Goal: Transaction & Acquisition: Obtain resource

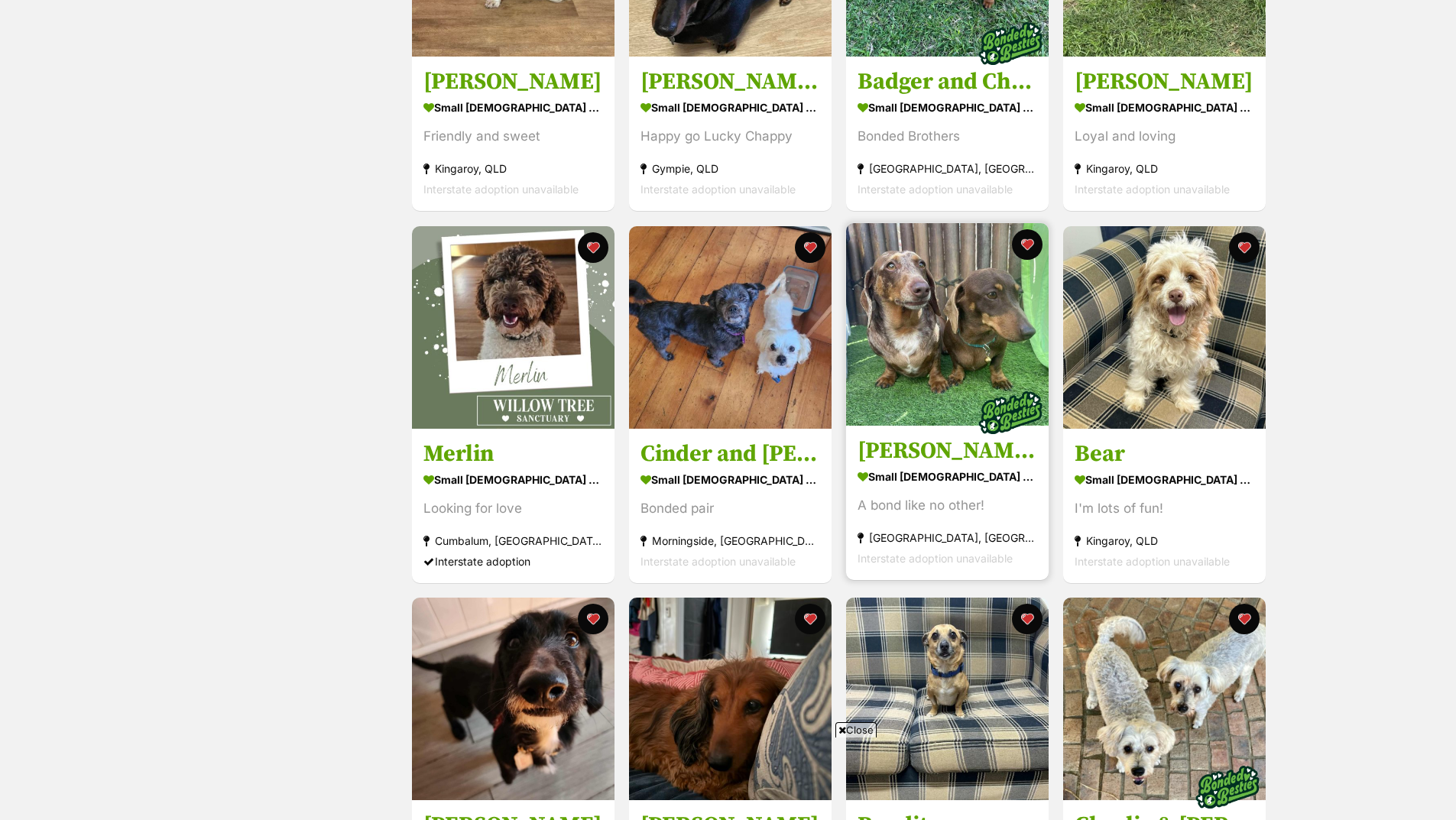
click at [950, 346] on img at bounding box center [947, 324] width 202 height 202
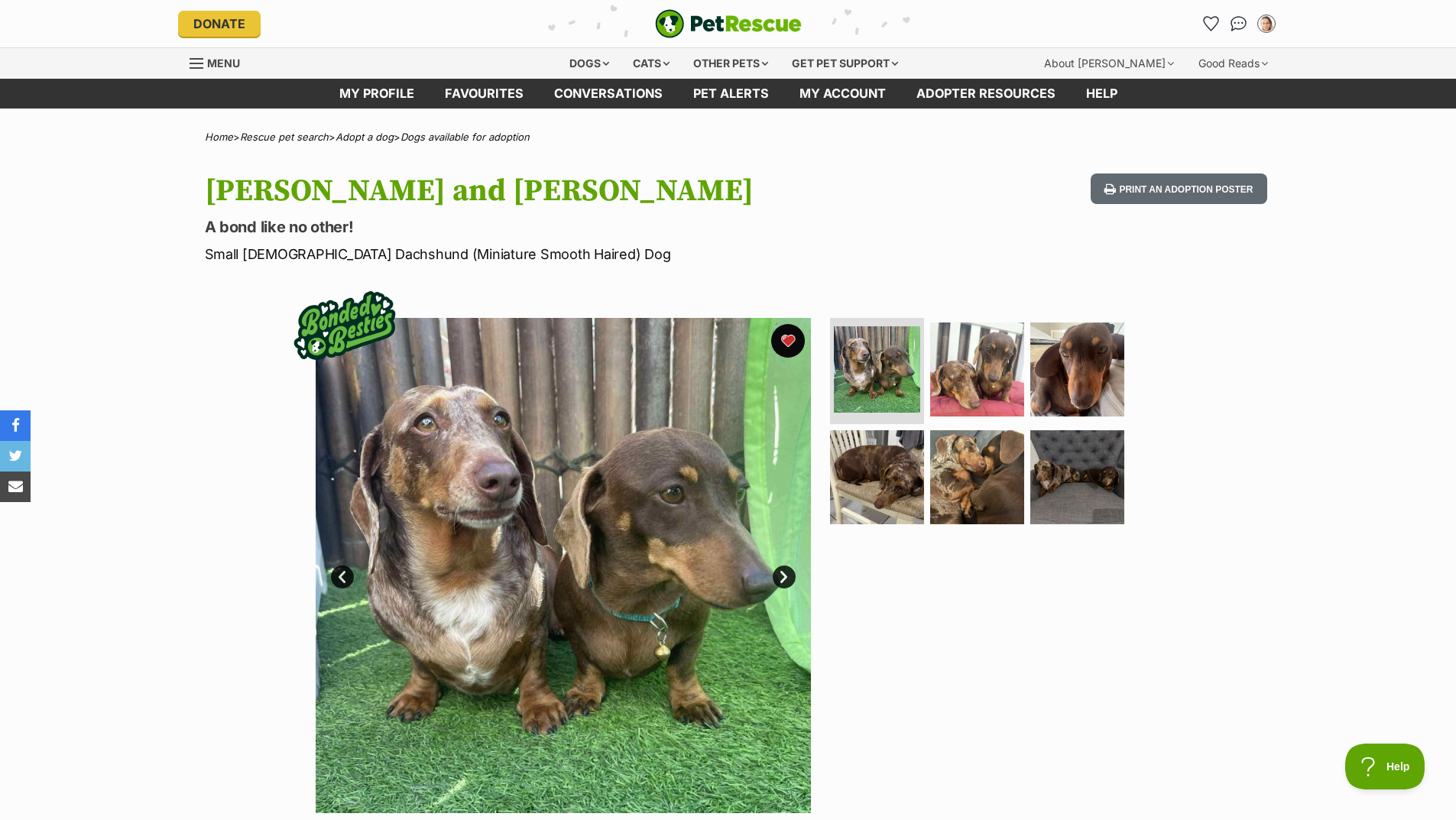
click at [790, 338] on button "favourite" at bounding box center [788, 341] width 34 height 34
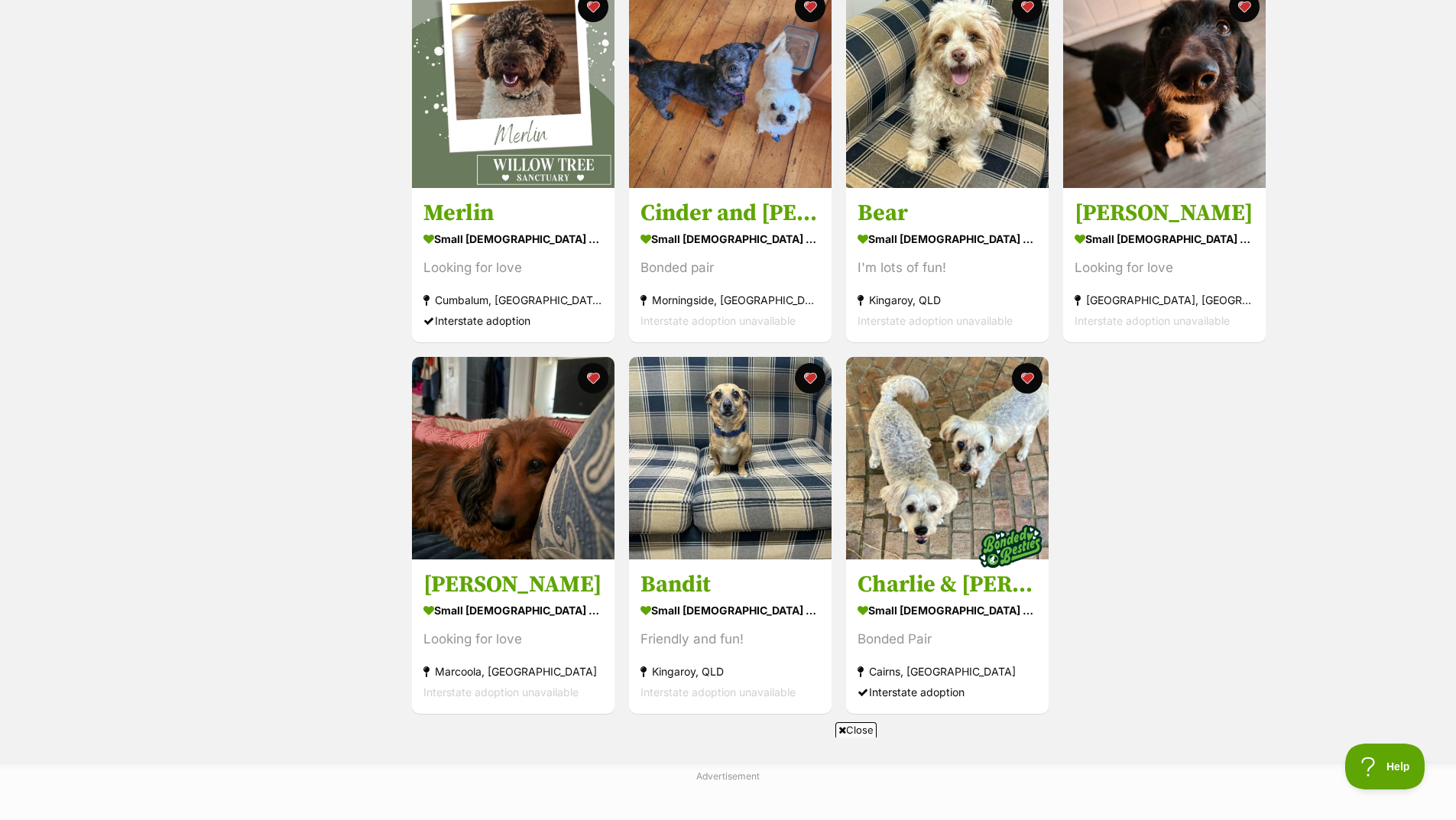
scroll to position [702, 0]
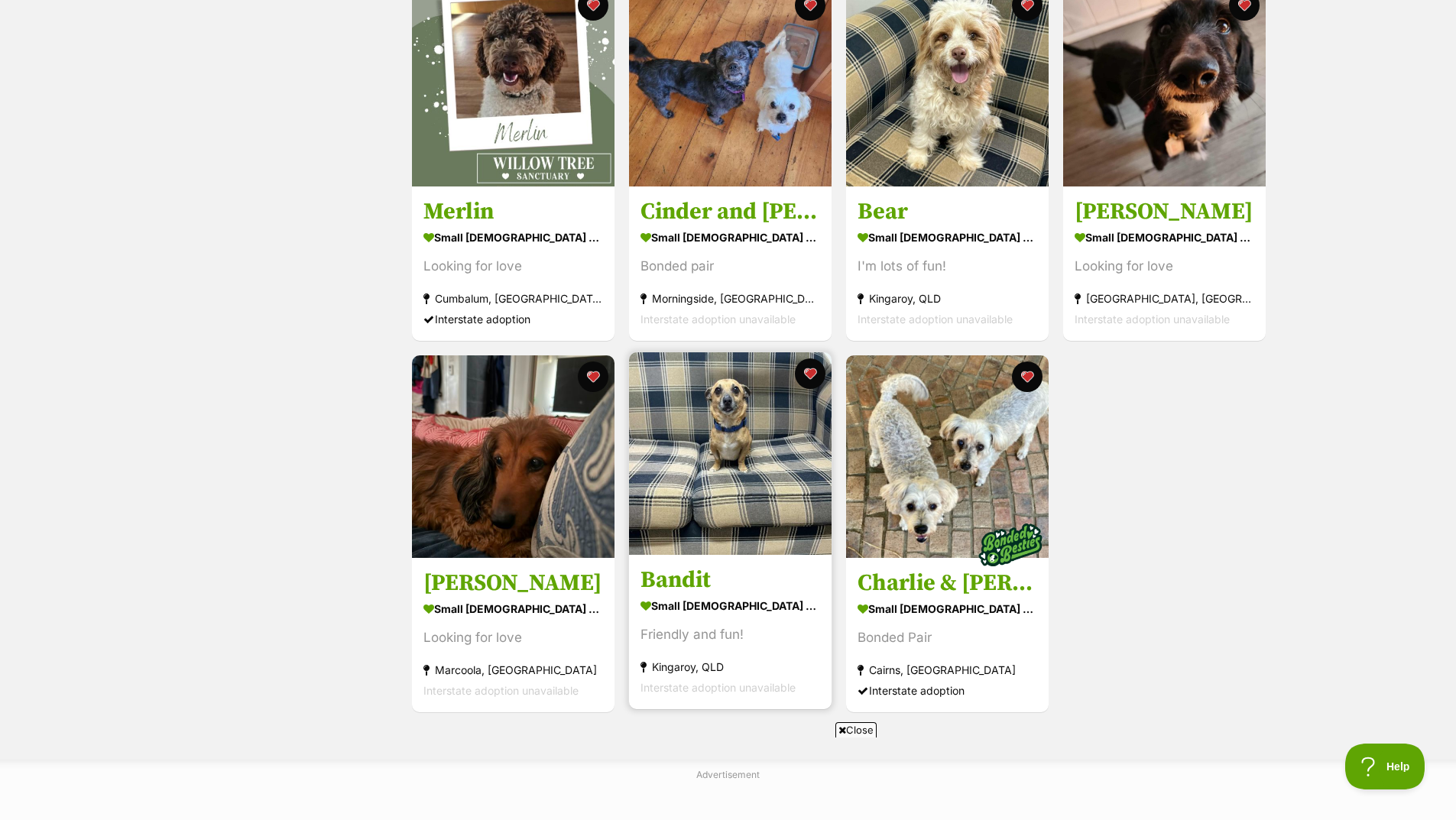
click at [736, 459] on img at bounding box center [729, 453] width 202 height 202
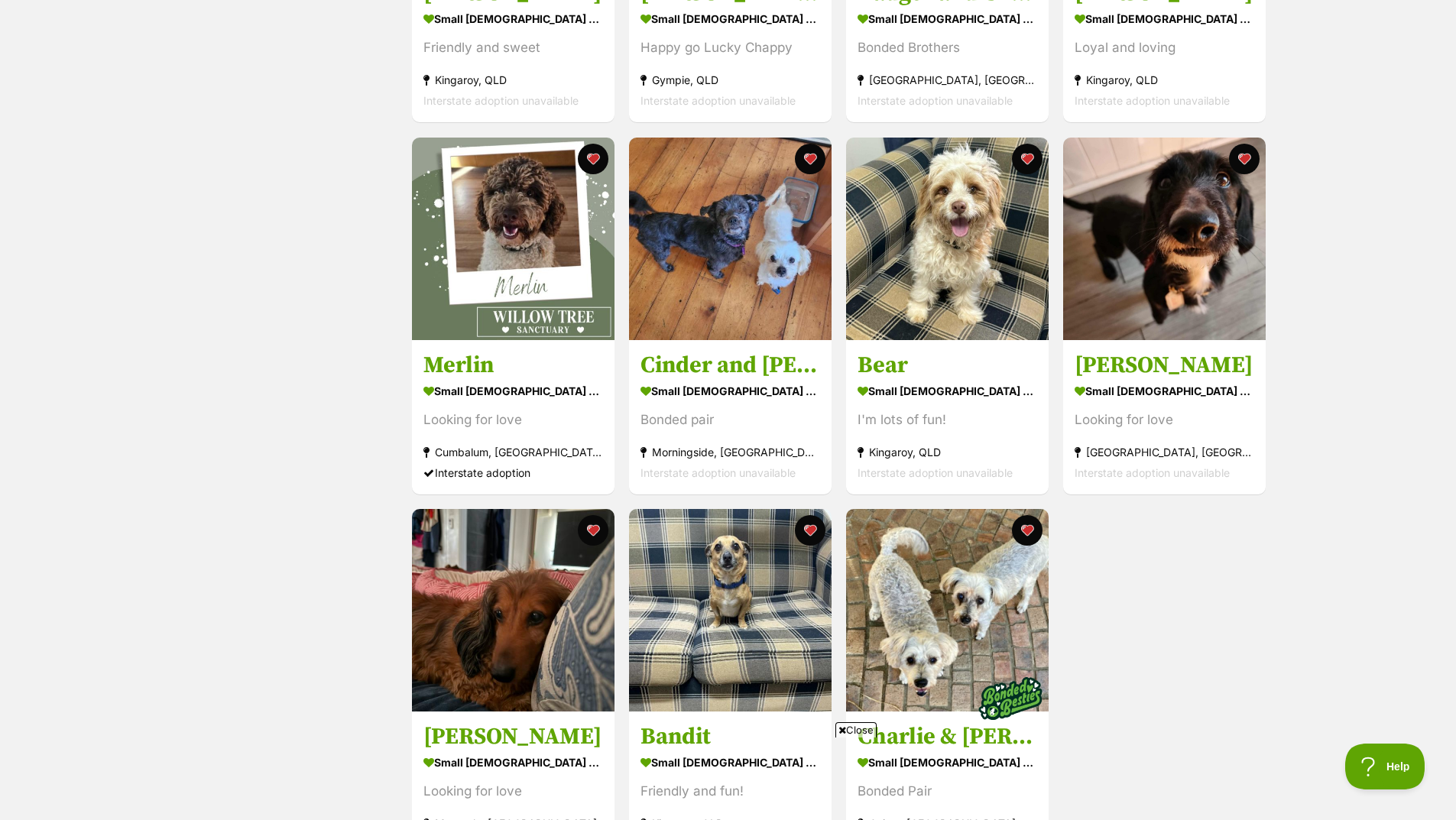
scroll to position [549, 0]
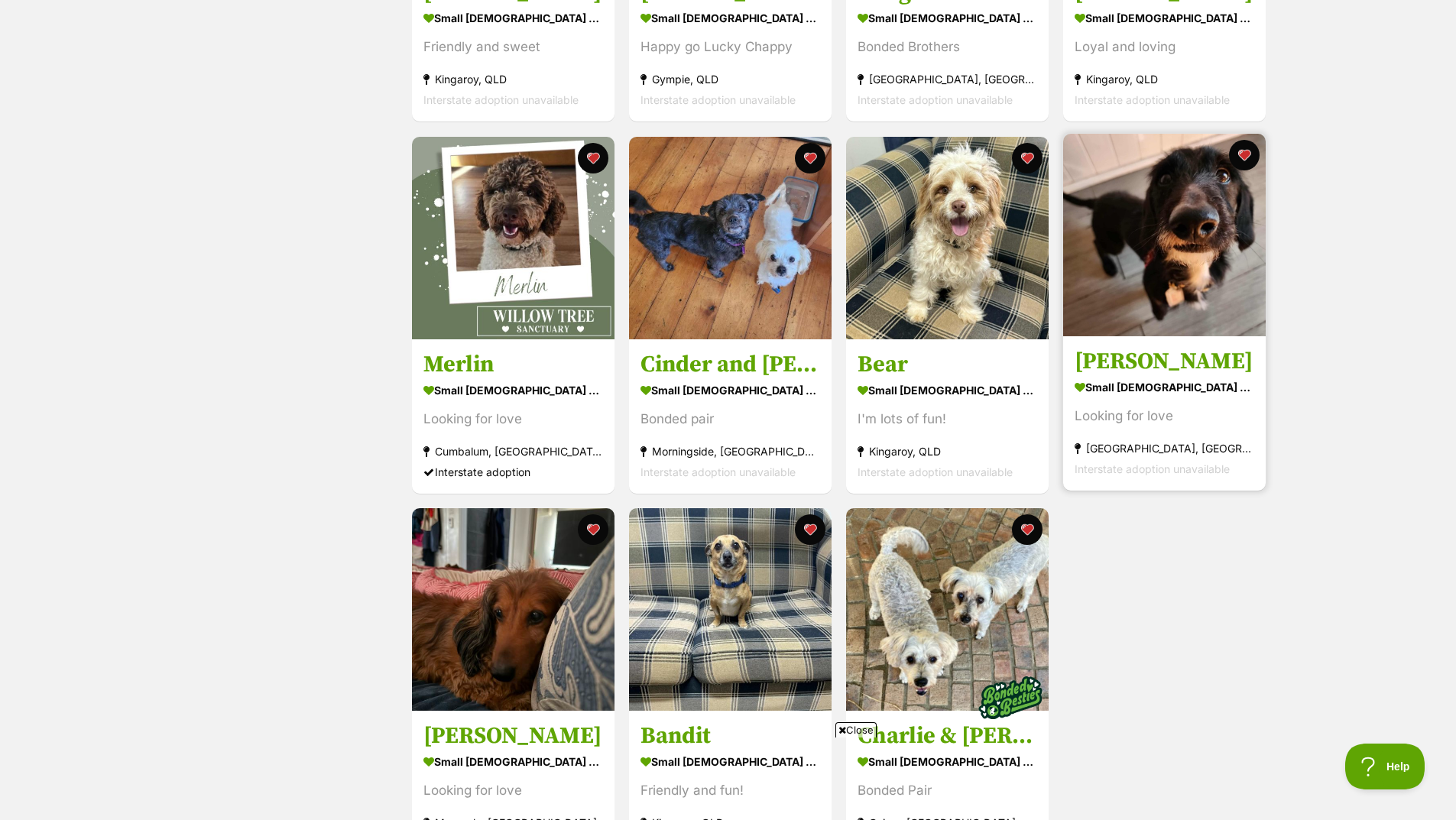
click at [1220, 271] on img at bounding box center [1164, 234] width 202 height 202
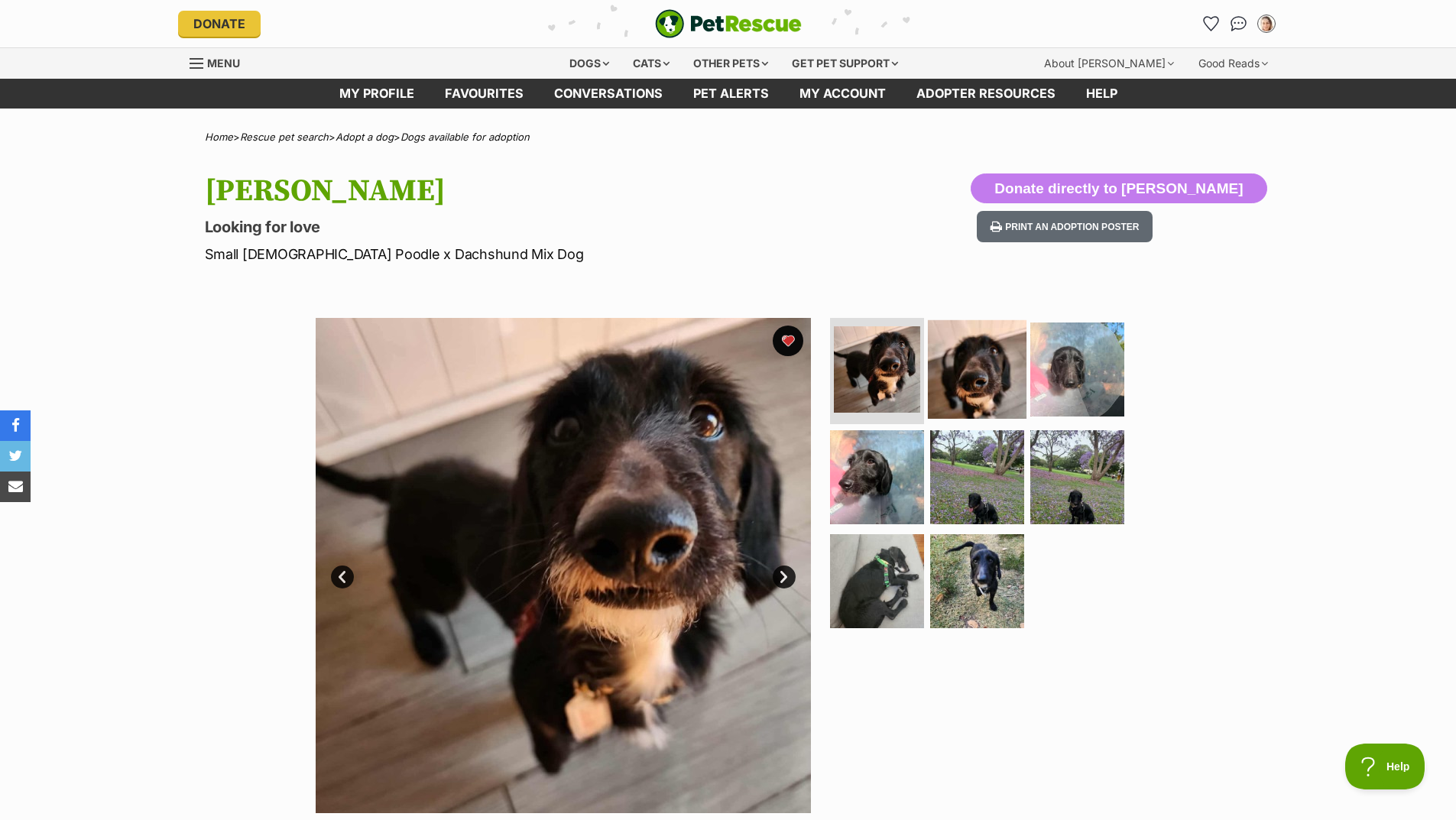
click at [1009, 374] on img at bounding box center [978, 369] width 99 height 99
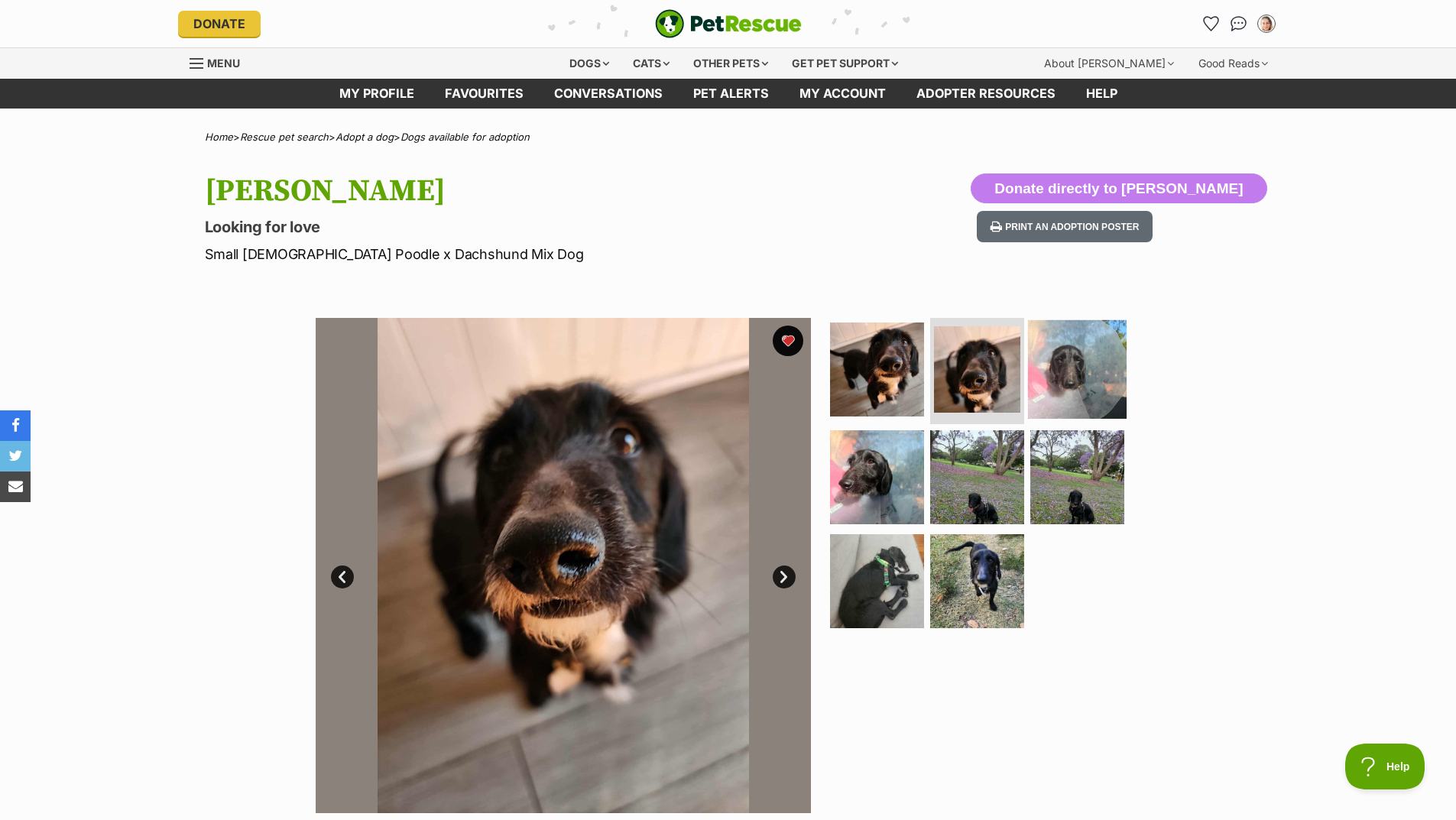
click at [1066, 375] on img at bounding box center [1077, 369] width 99 height 99
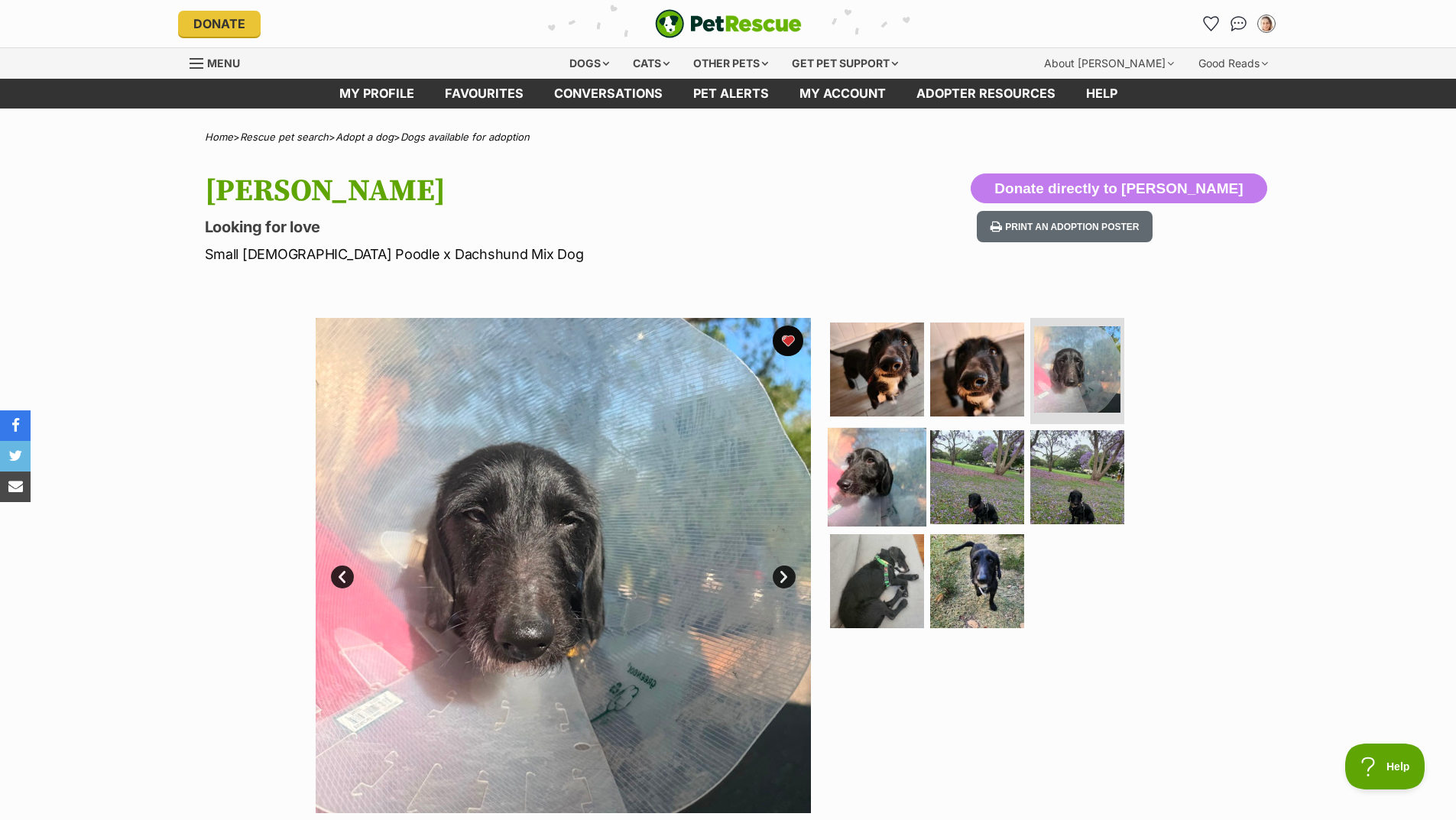
click at [873, 489] on img at bounding box center [878, 478] width 99 height 99
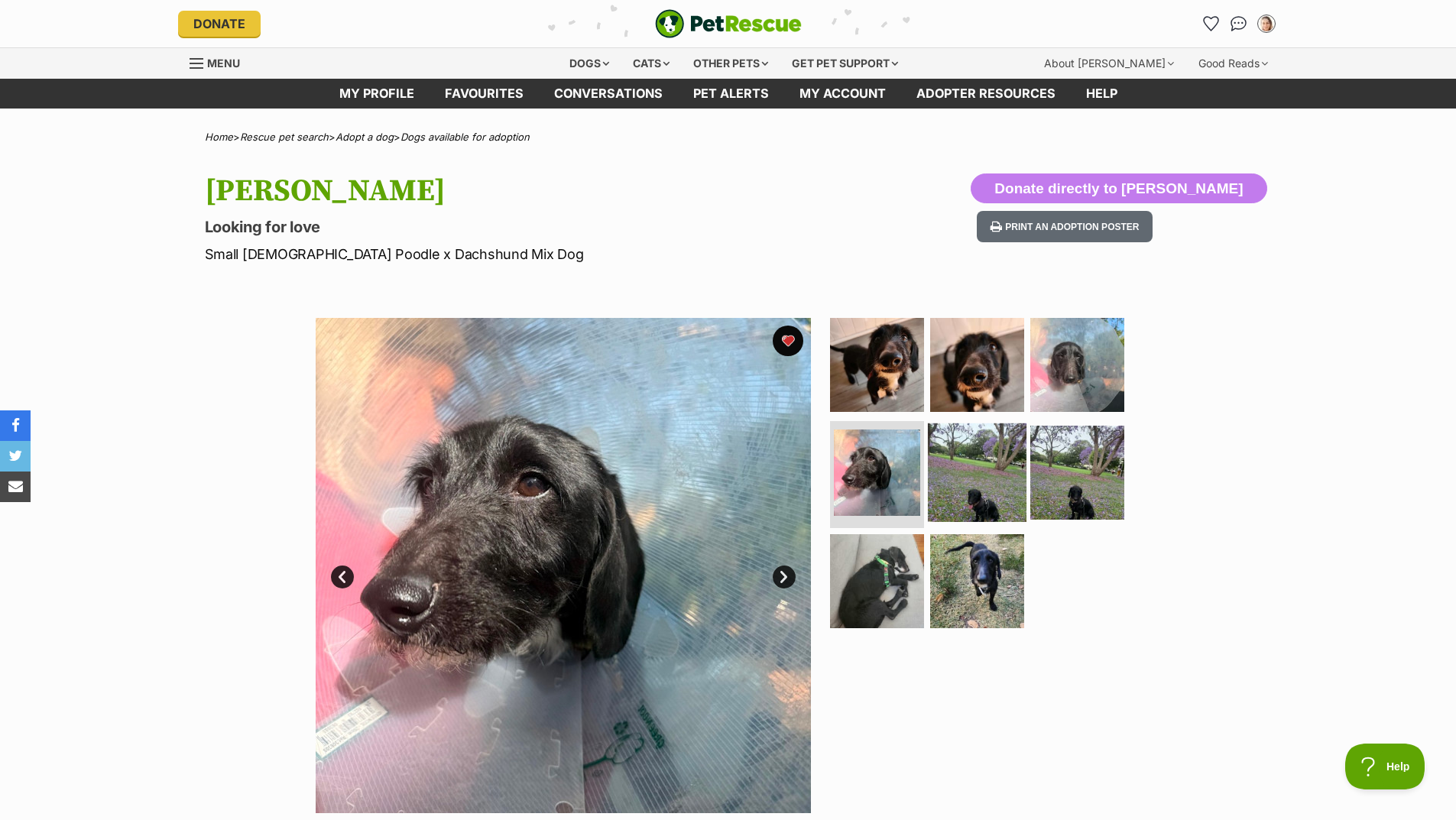
click at [1002, 499] on img at bounding box center [978, 473] width 99 height 99
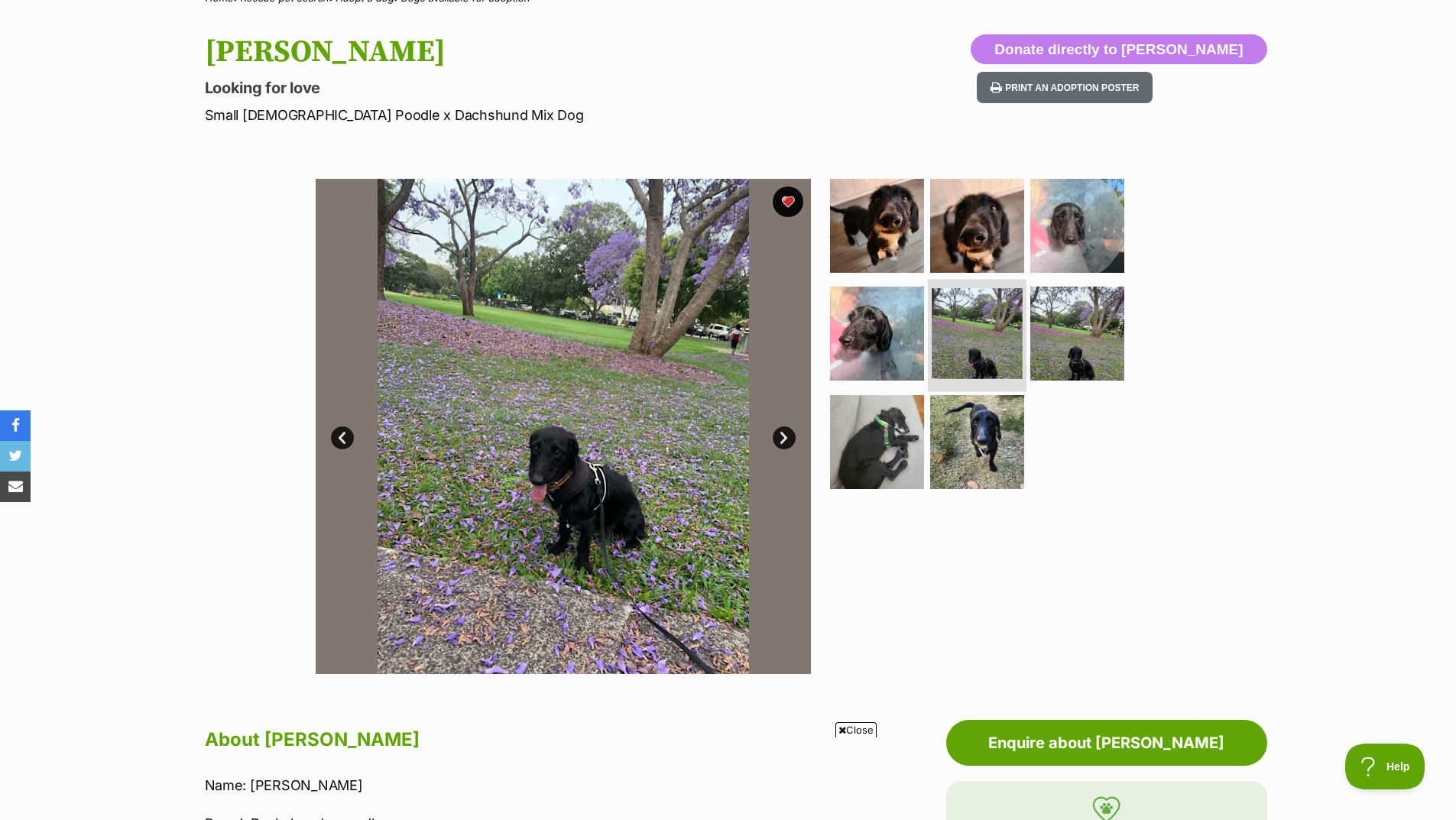
scroll to position [153, 0]
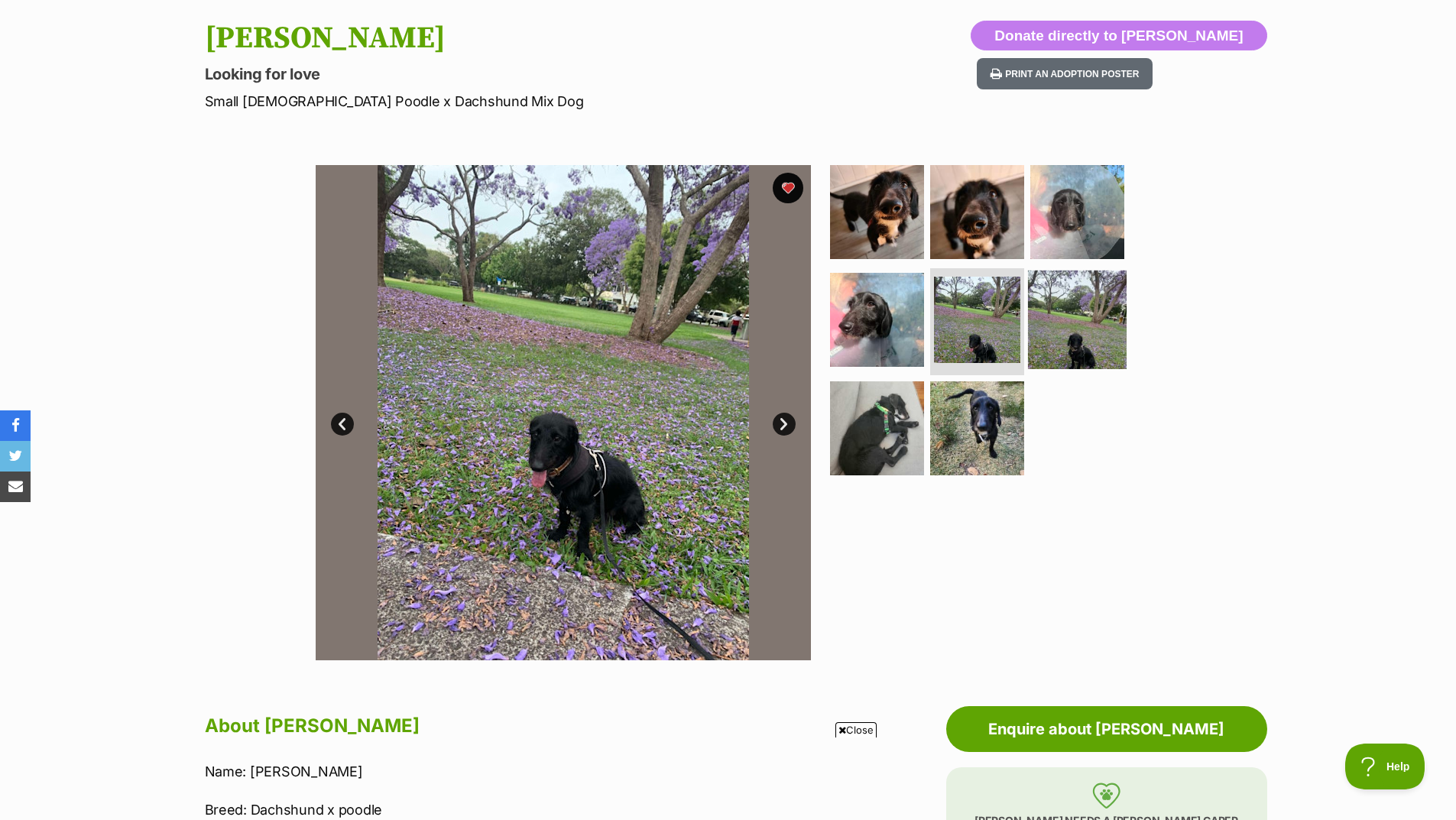
click at [1082, 335] on img at bounding box center [1077, 320] width 99 height 99
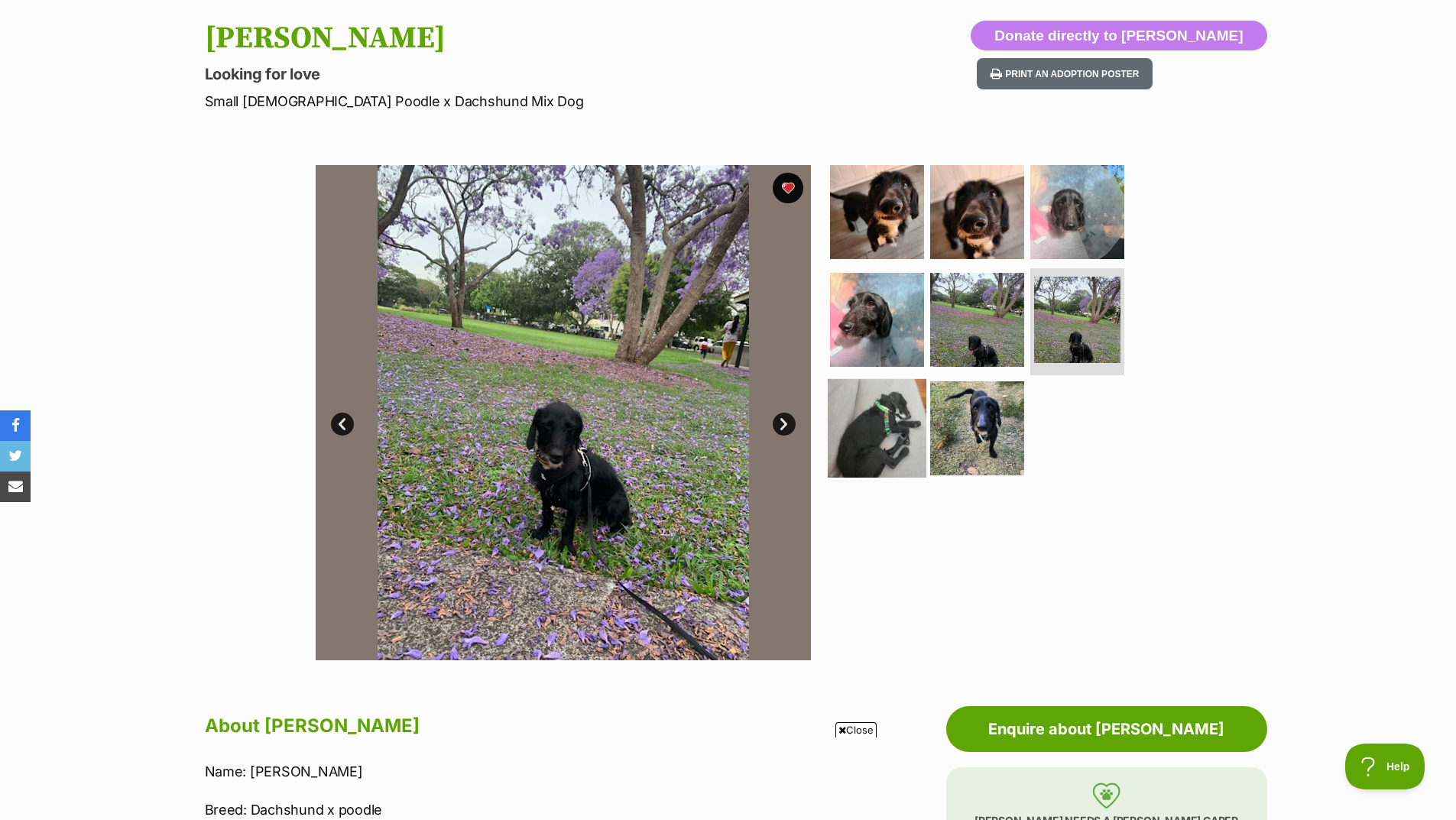
click at [893, 435] on img at bounding box center [878, 429] width 99 height 99
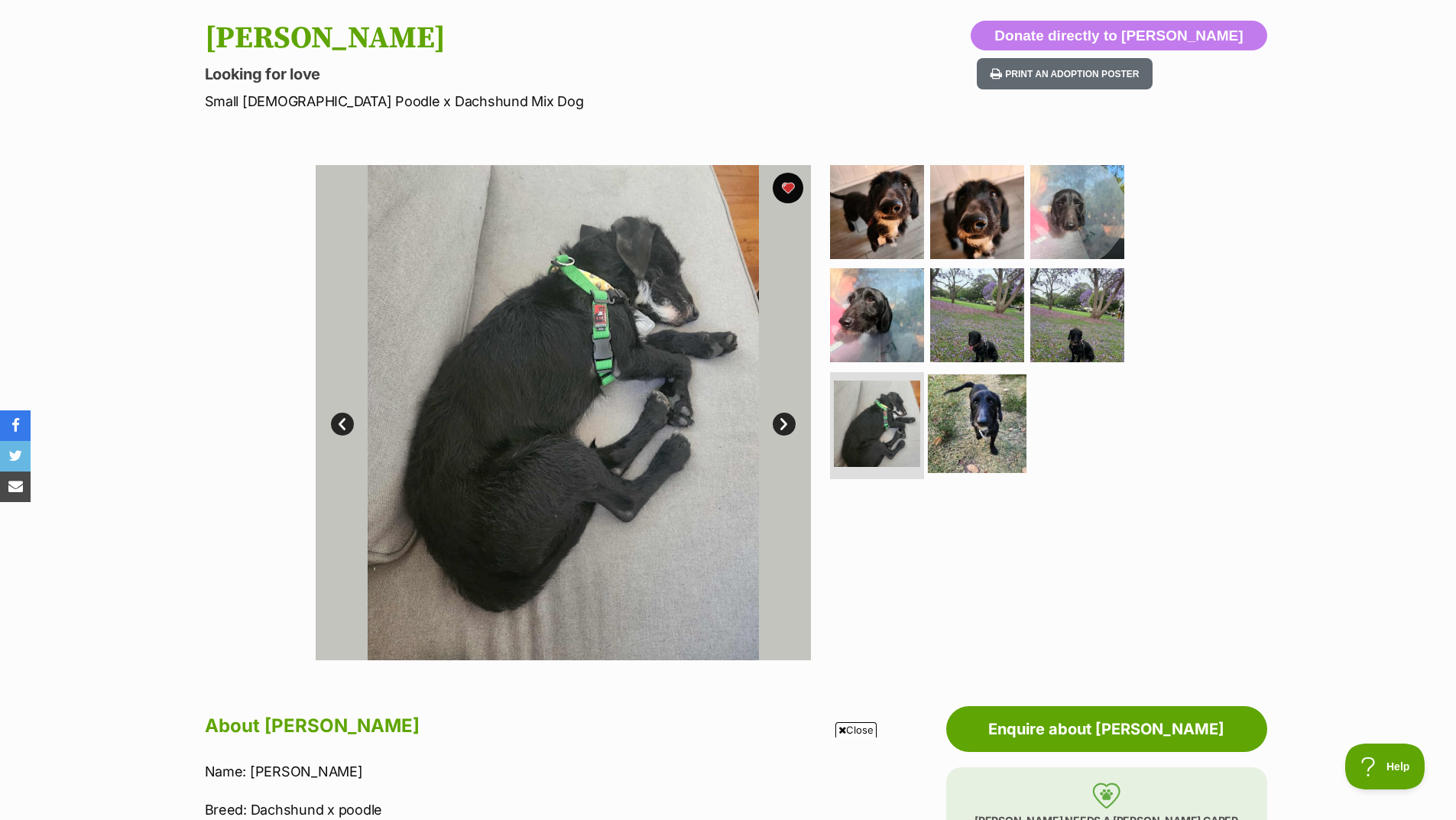
click at [966, 447] on img at bounding box center [978, 424] width 99 height 99
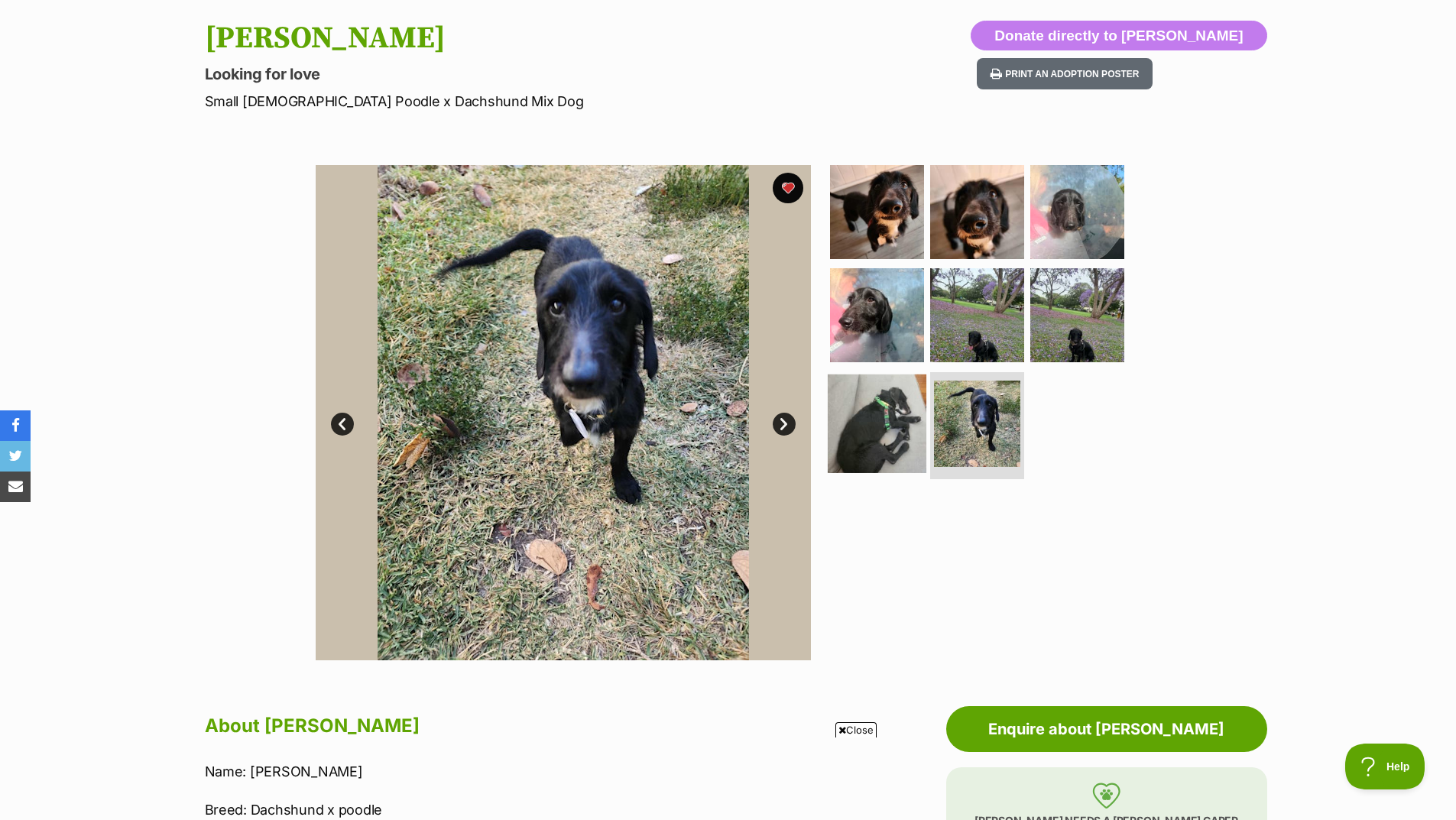
click at [866, 444] on img at bounding box center [878, 424] width 99 height 99
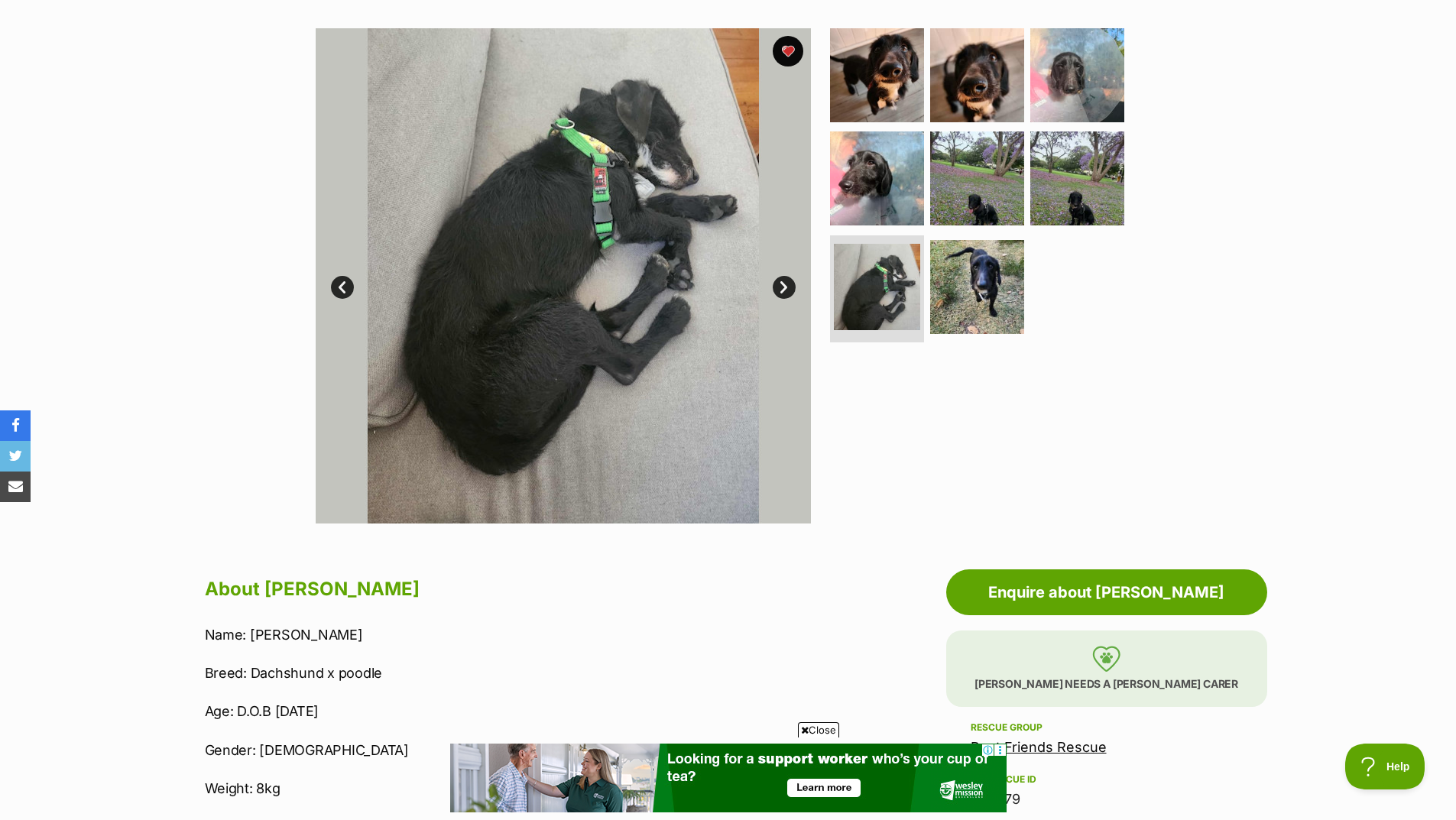
scroll to position [229, 0]
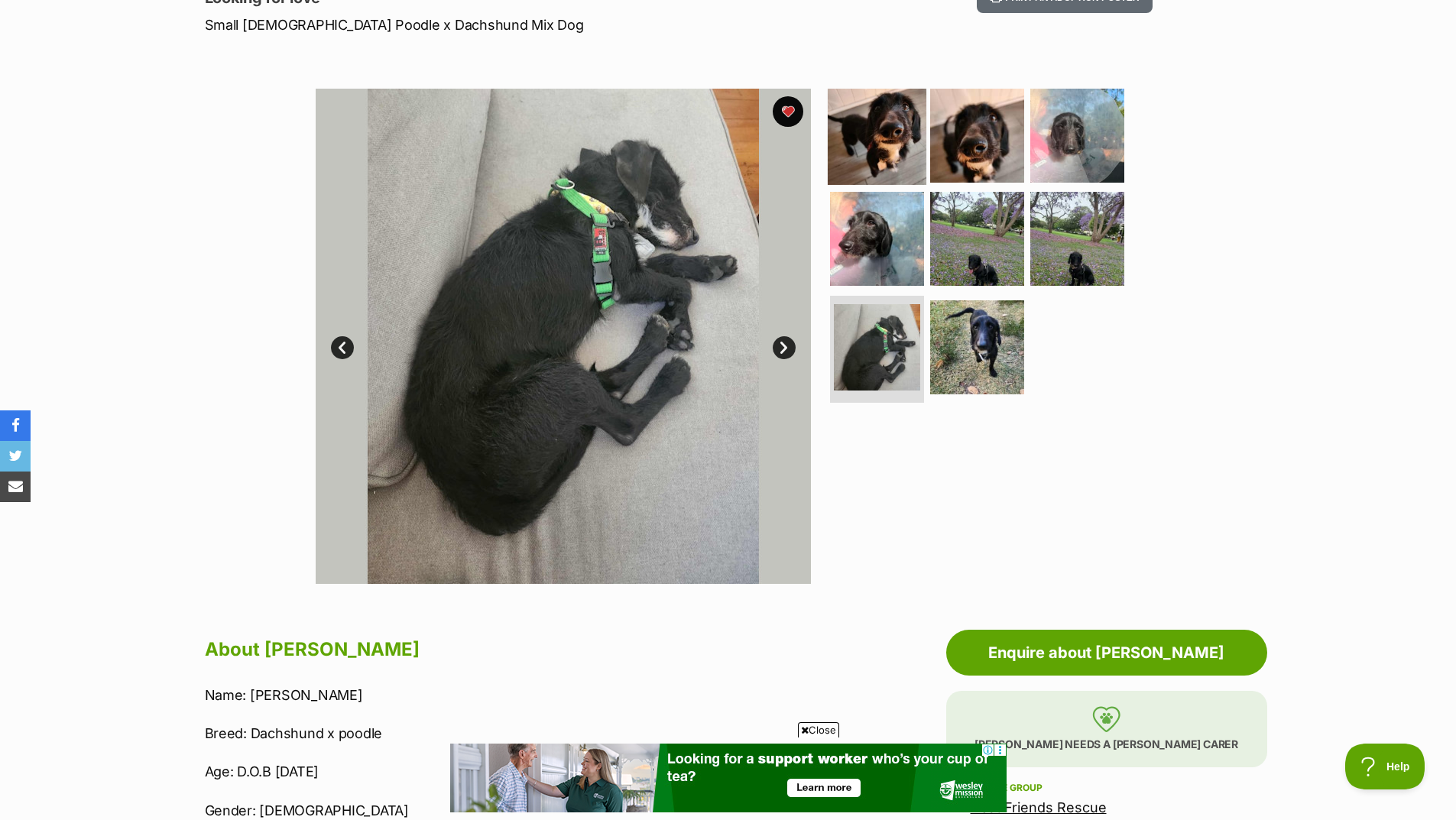
click at [870, 138] on img at bounding box center [878, 135] width 99 height 99
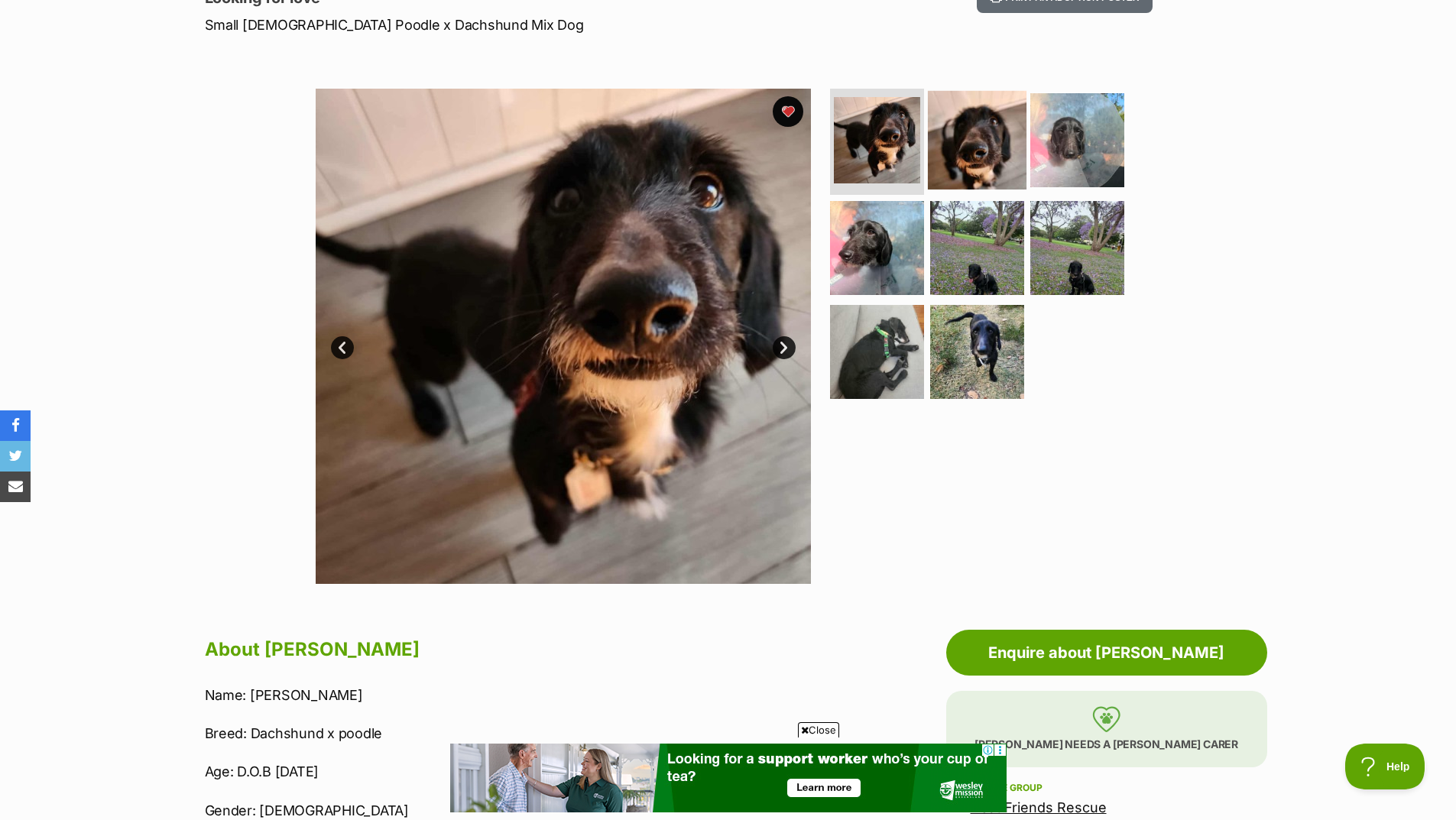
click at [977, 136] on img at bounding box center [978, 140] width 99 height 99
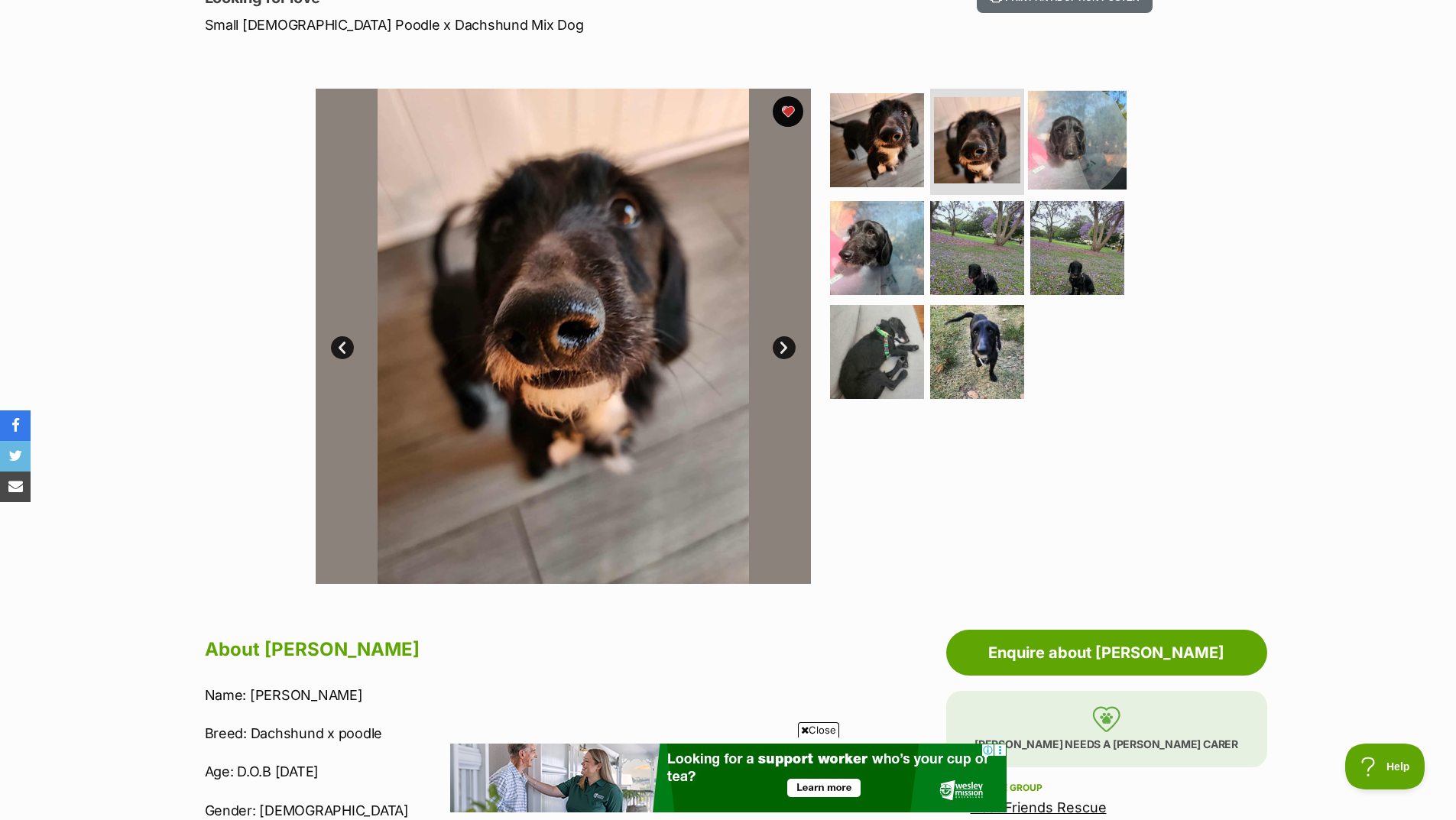
click at [1081, 151] on img at bounding box center [1077, 140] width 99 height 99
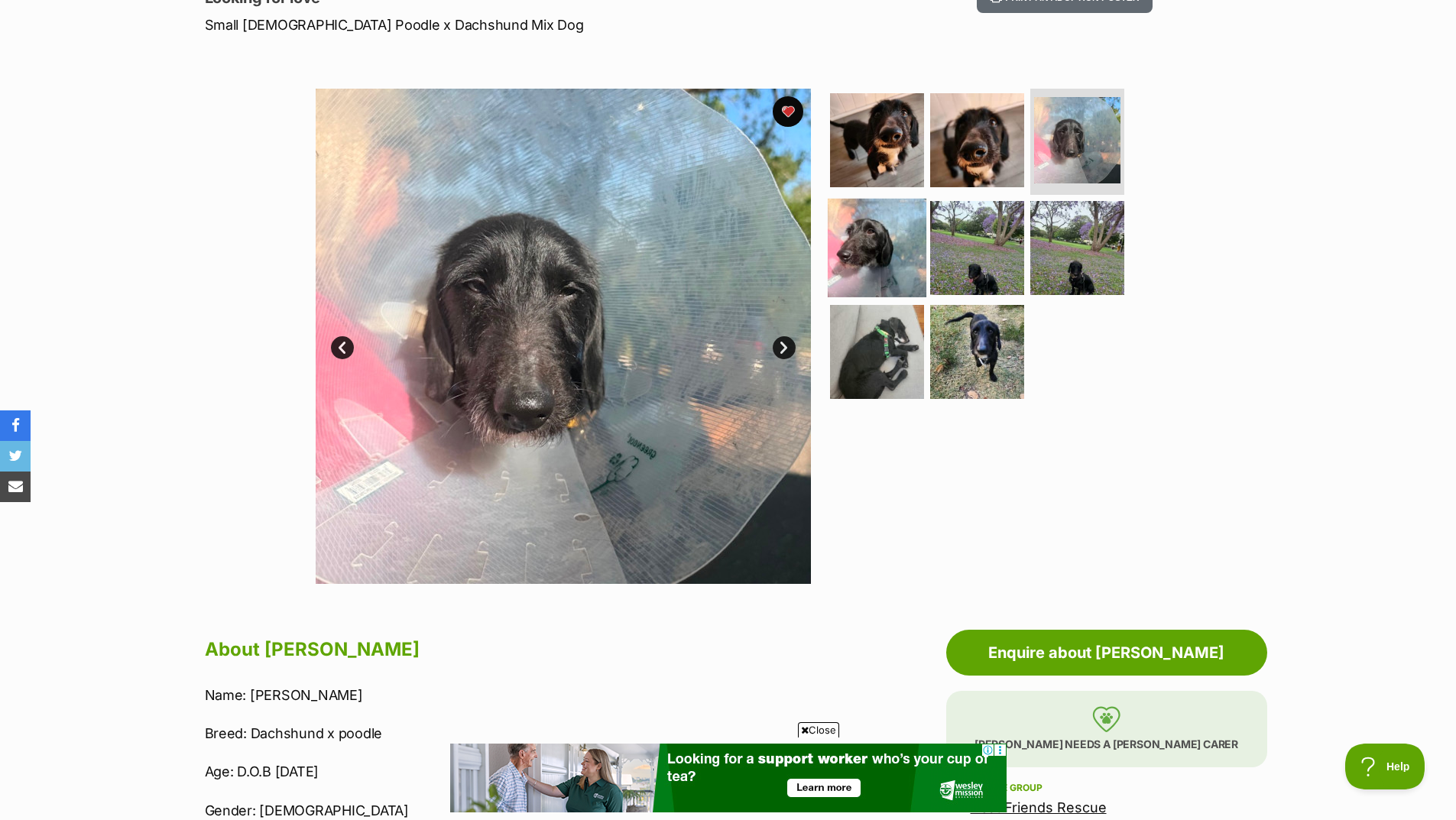
click at [883, 239] on img at bounding box center [878, 248] width 99 height 99
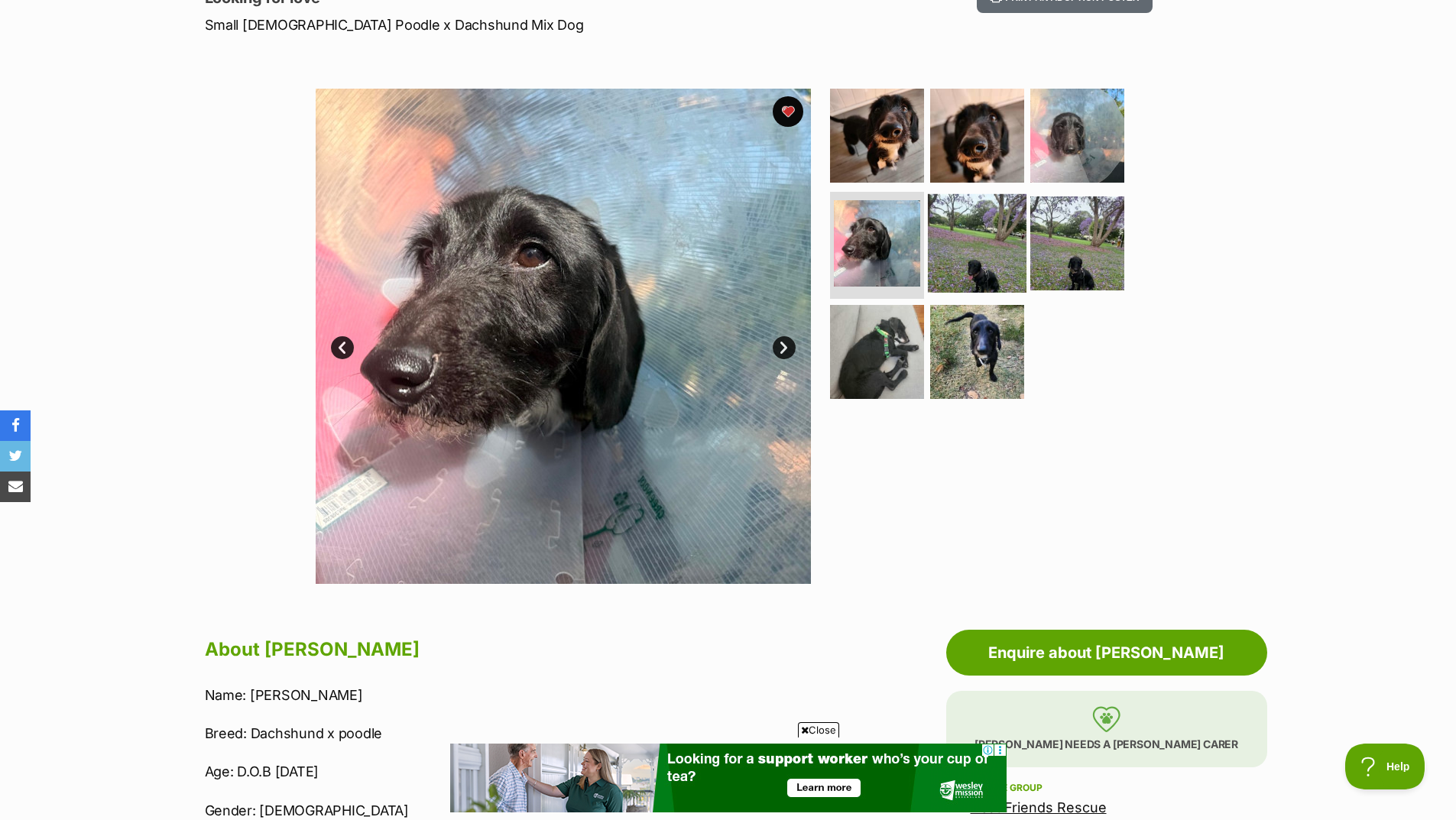
click at [990, 272] on img at bounding box center [978, 243] width 99 height 99
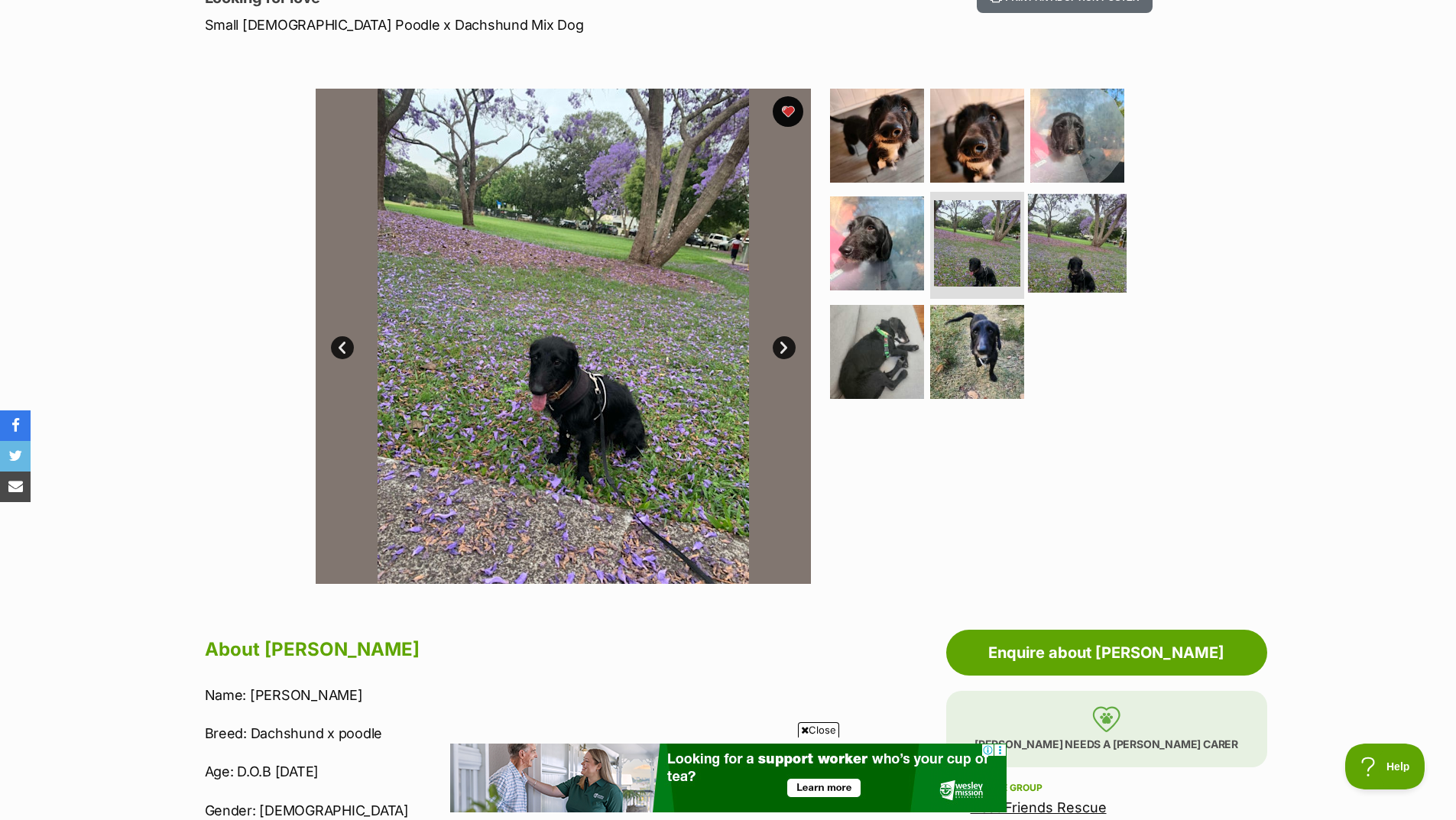
click at [1074, 268] on img at bounding box center [1077, 243] width 99 height 99
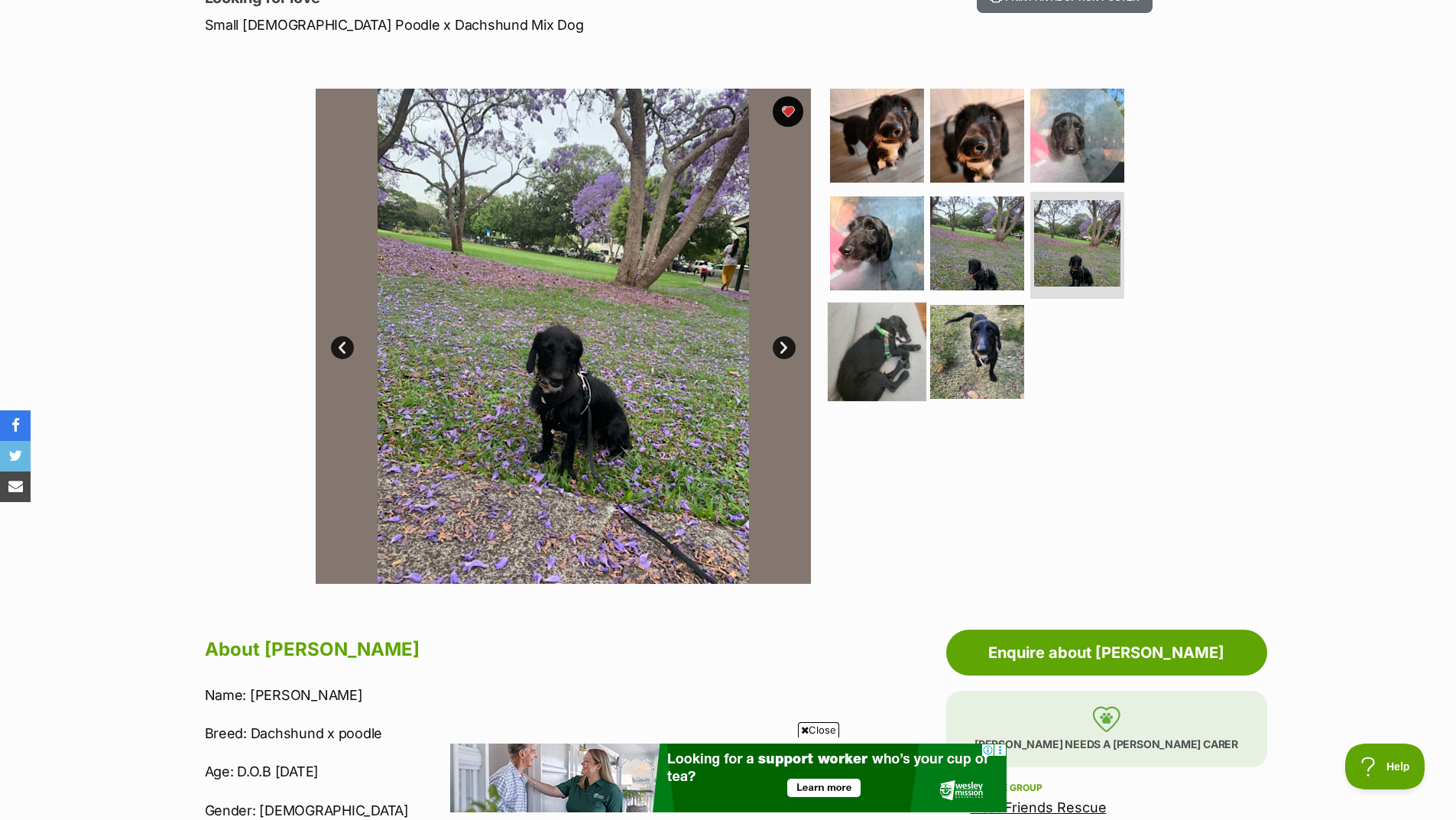
click at [885, 364] on img at bounding box center [878, 353] width 99 height 99
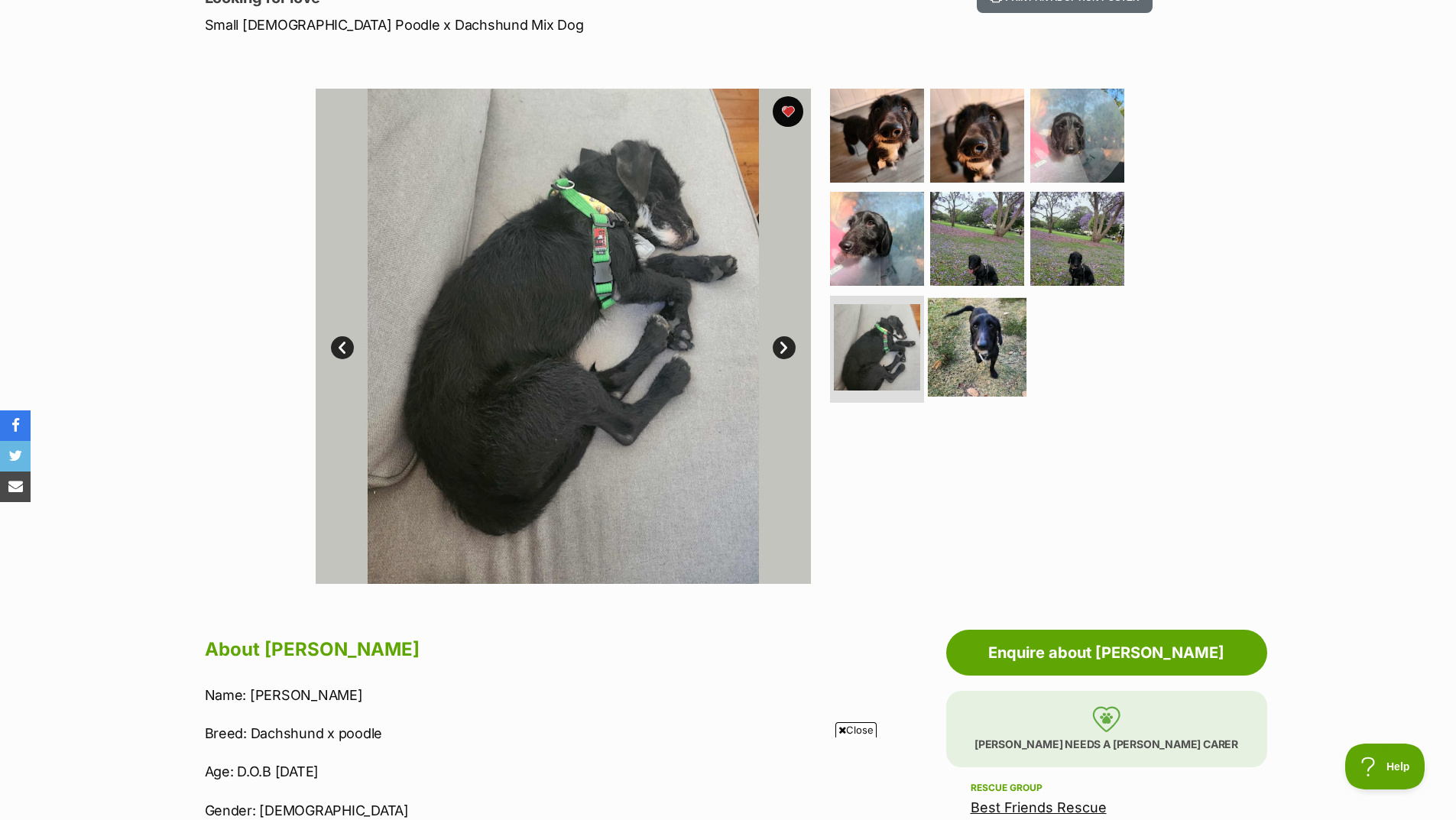
click at [986, 358] on img at bounding box center [978, 348] width 99 height 99
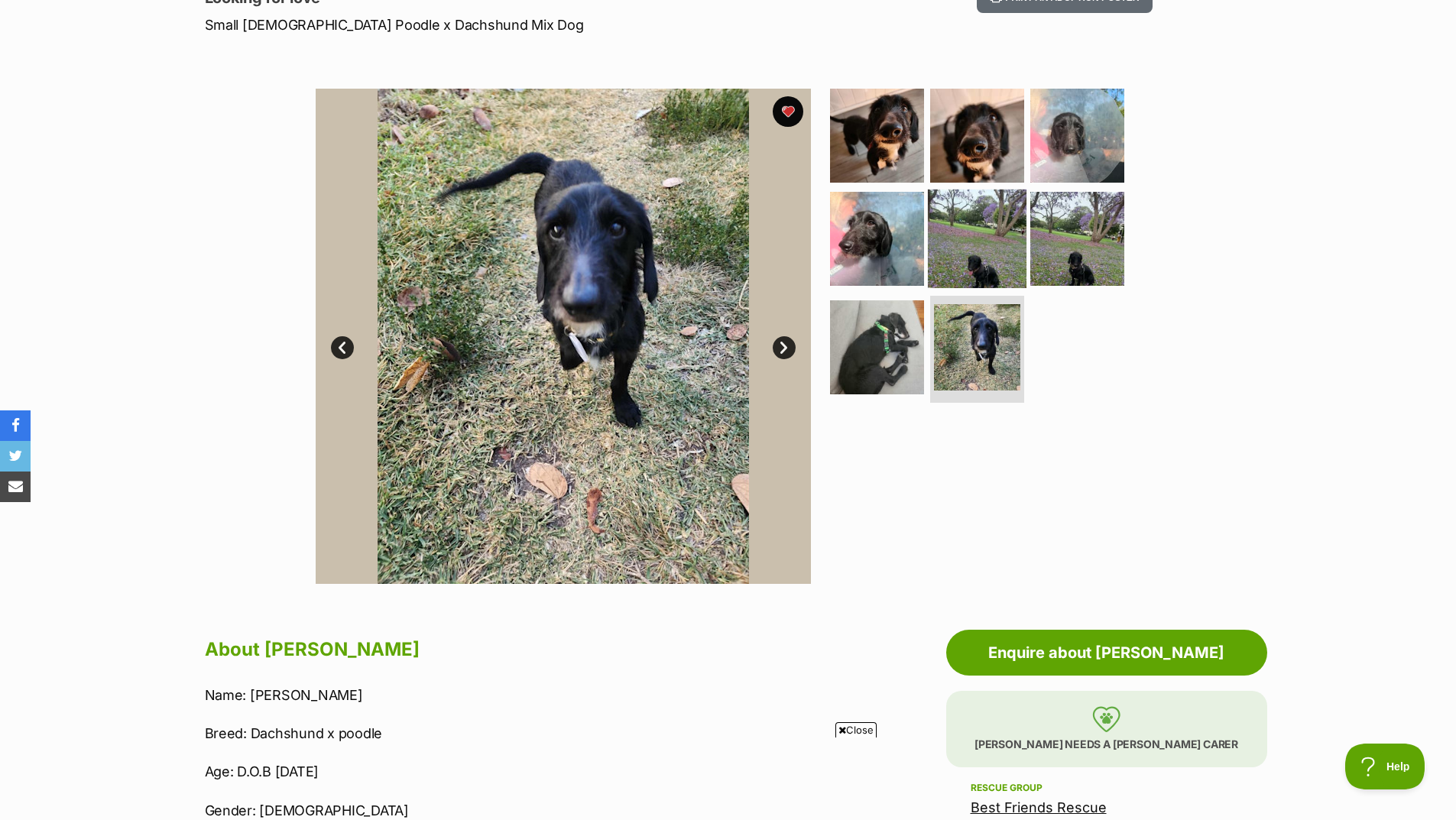
click at [972, 268] on img at bounding box center [978, 239] width 99 height 99
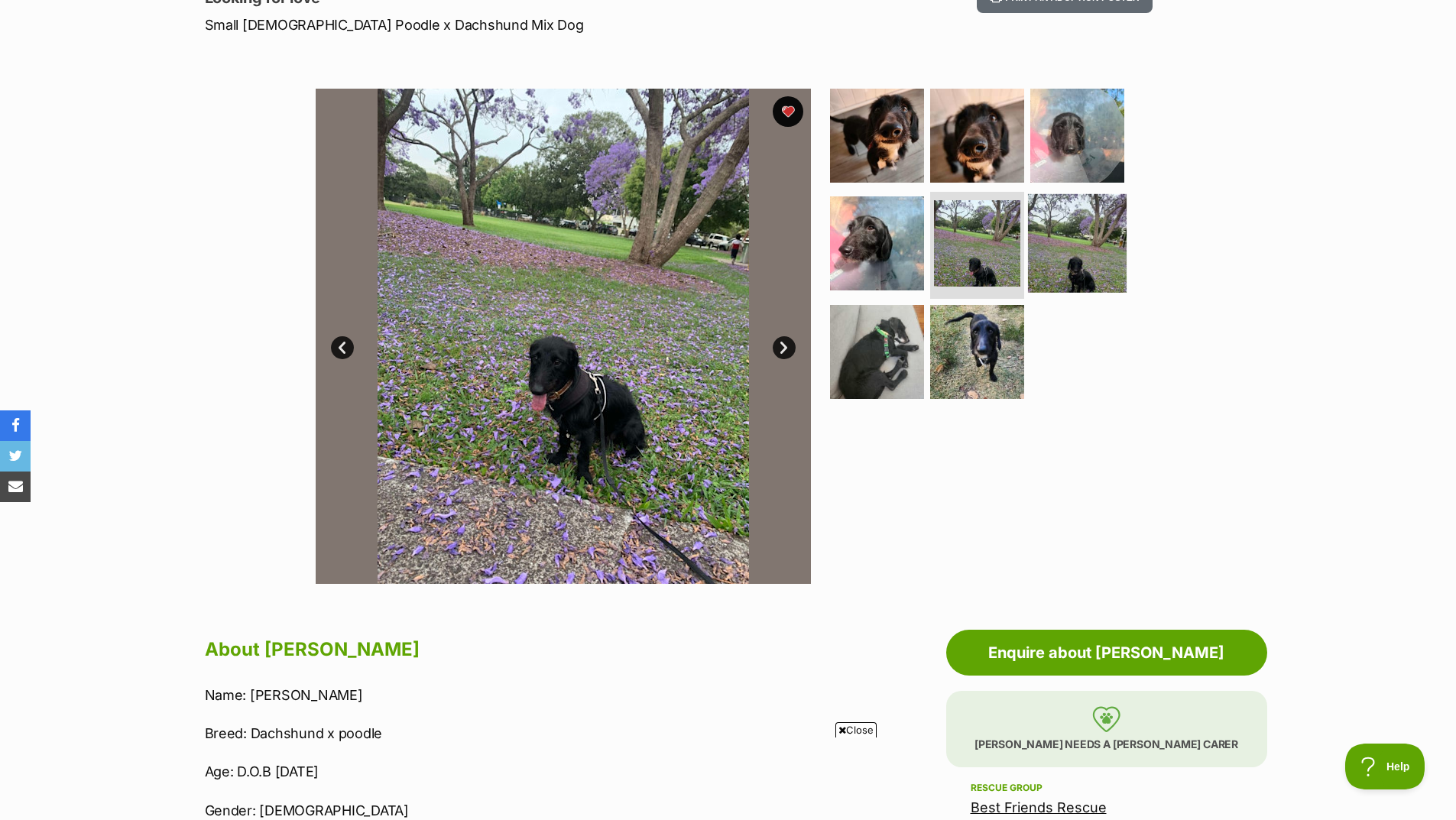
click at [1050, 263] on img at bounding box center [1077, 243] width 99 height 99
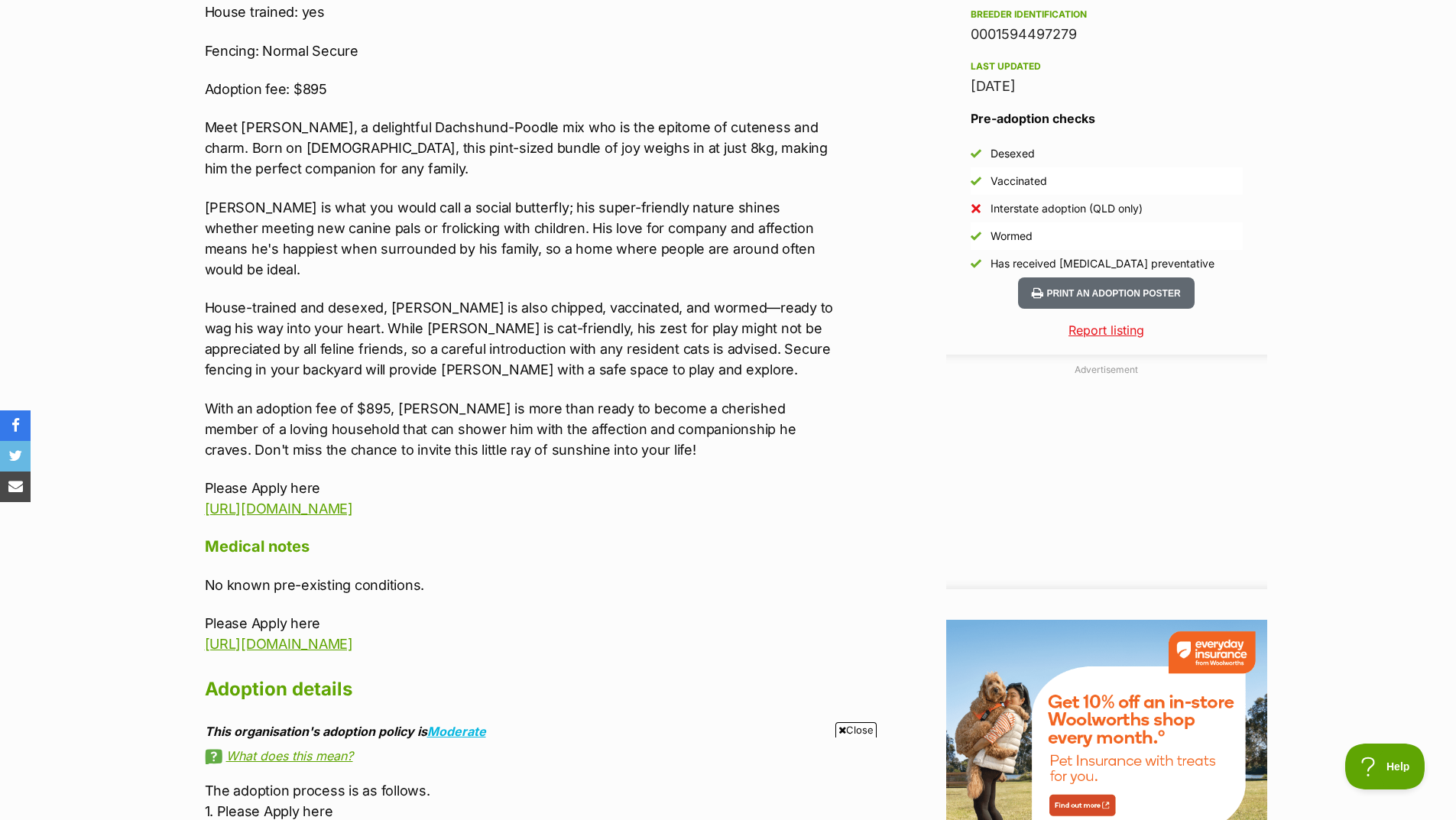
scroll to position [1376, 0]
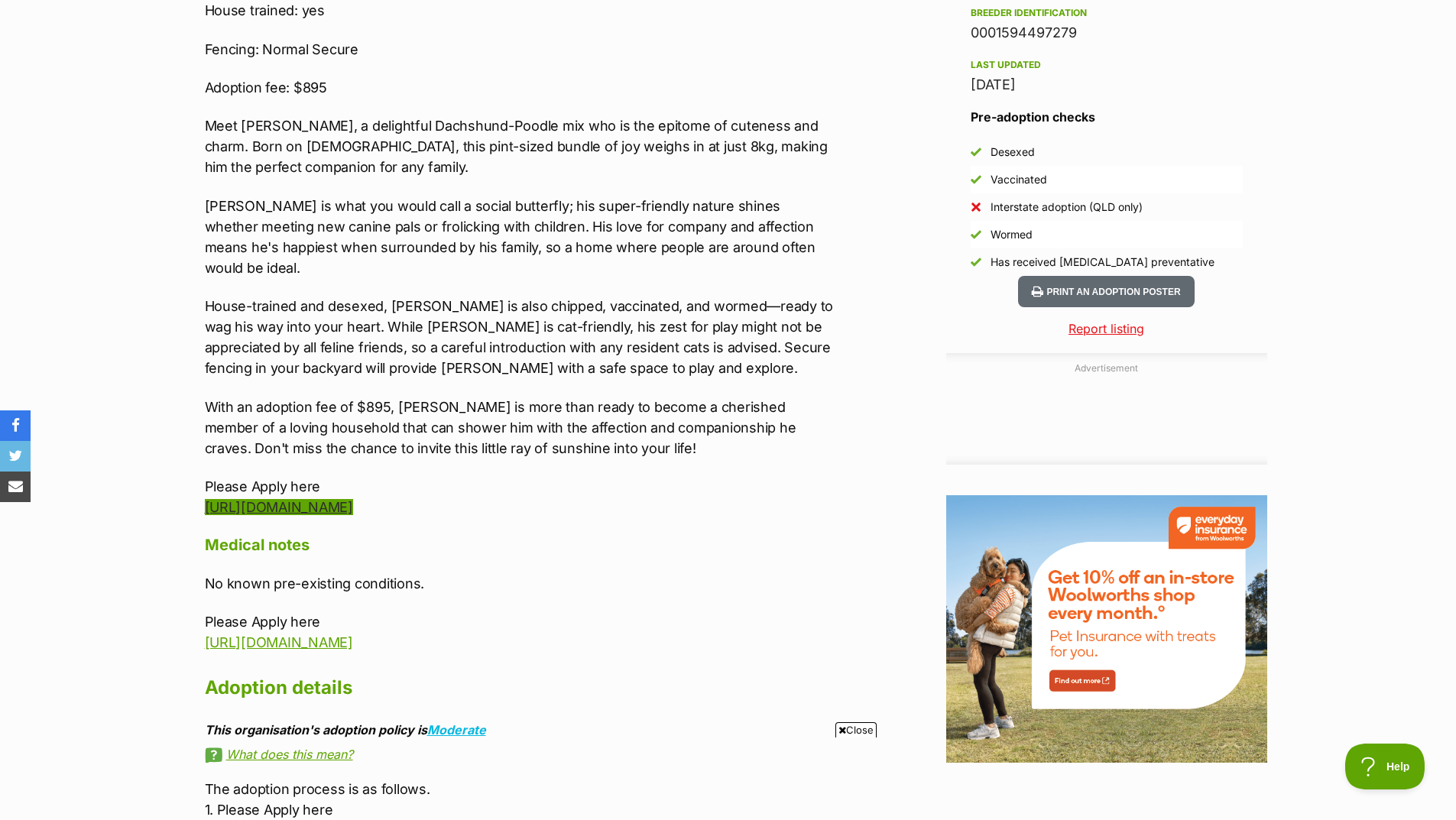
click at [354, 499] on link "https://www.bestfriendsrescue.com/adoptionform/" at bounding box center [279, 507] width 148 height 16
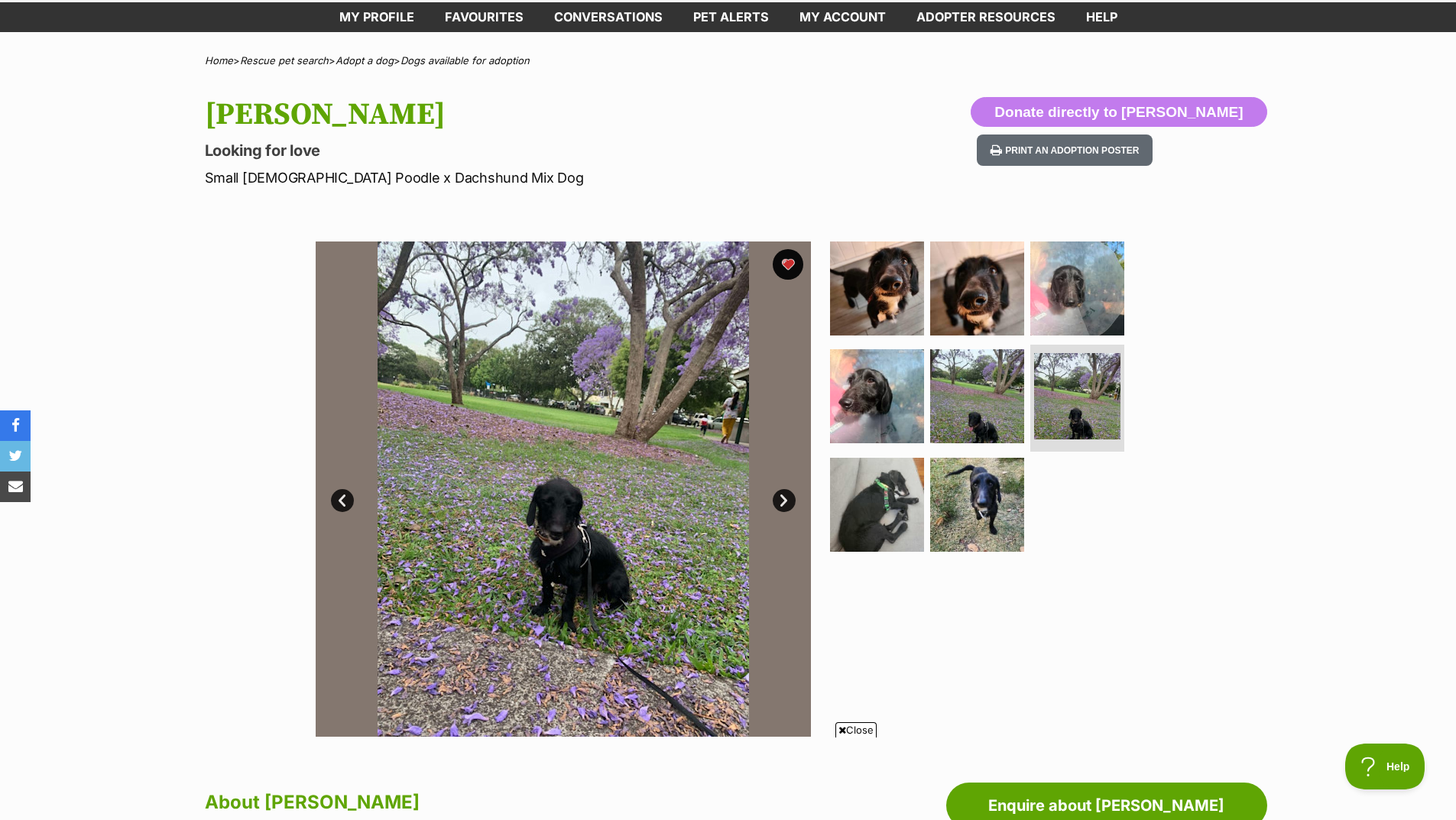
scroll to position [0, 0]
click at [1225, 345] on div "Available 6 of 8 images 6 of 8 images 6 of 8 images 6 of 8 images 6 of 8 images…" at bounding box center [728, 478] width 1456 height 519
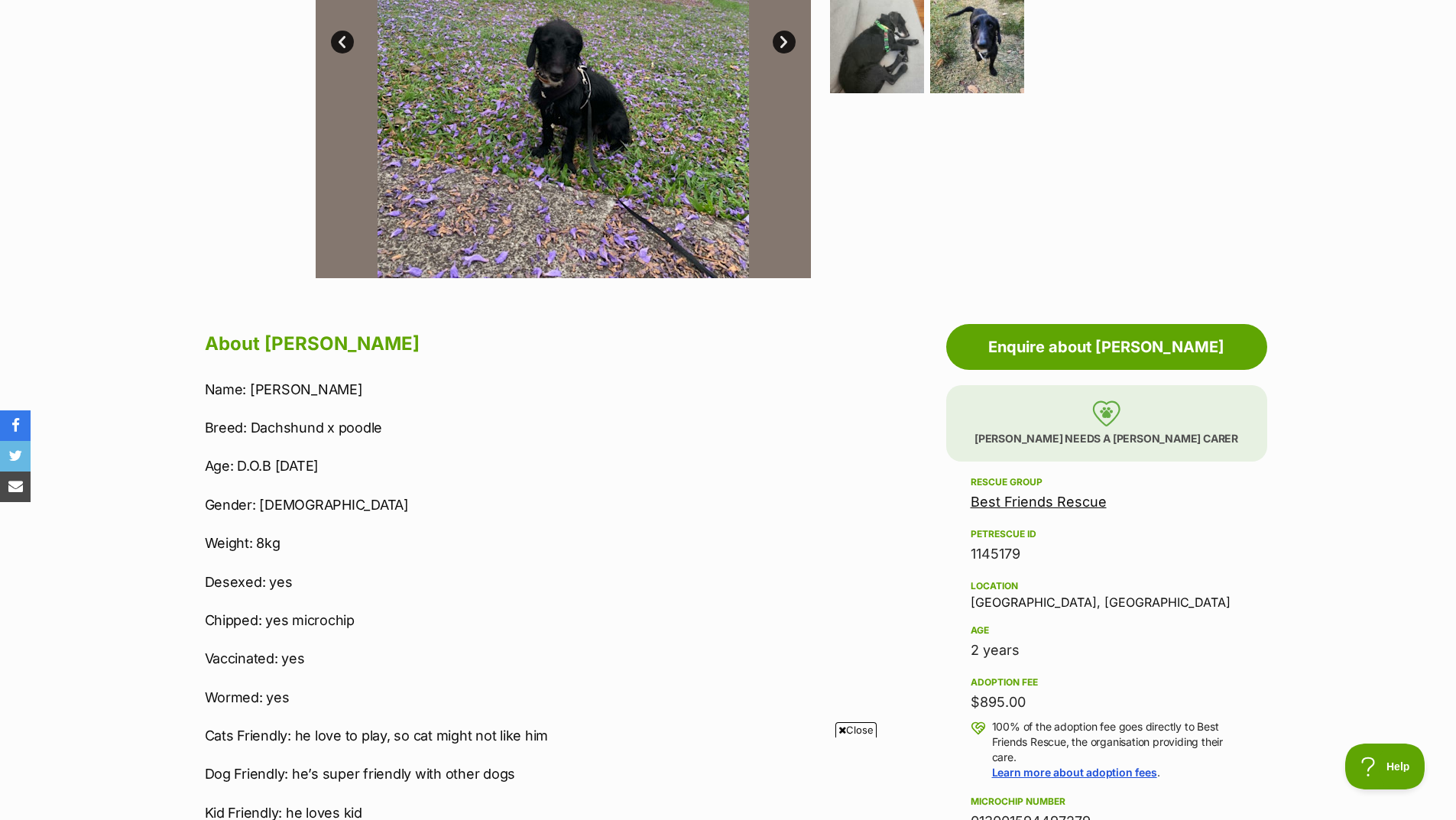
scroll to position [229, 0]
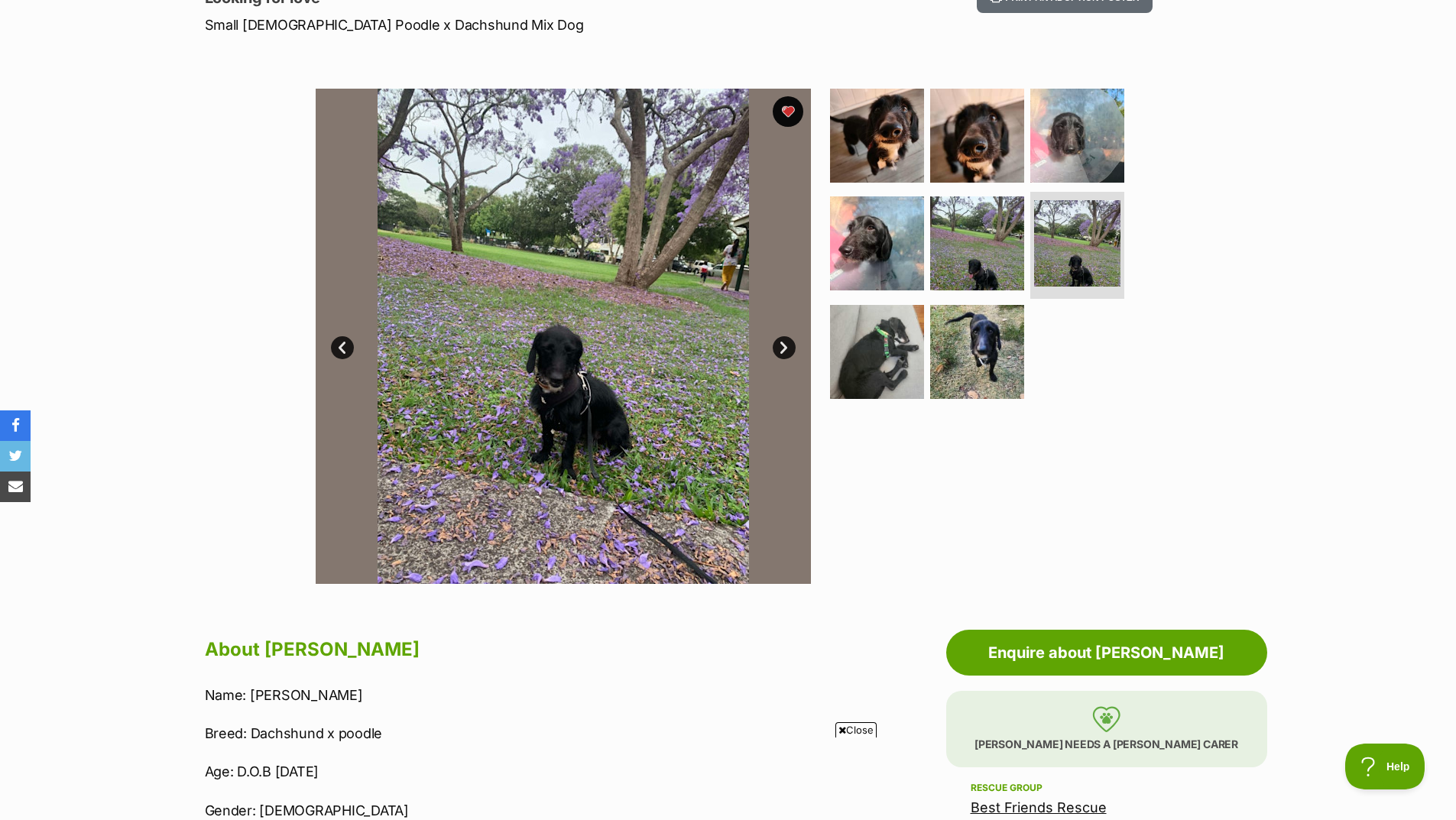
click at [790, 348] on link "Next" at bounding box center [784, 348] width 23 height 23
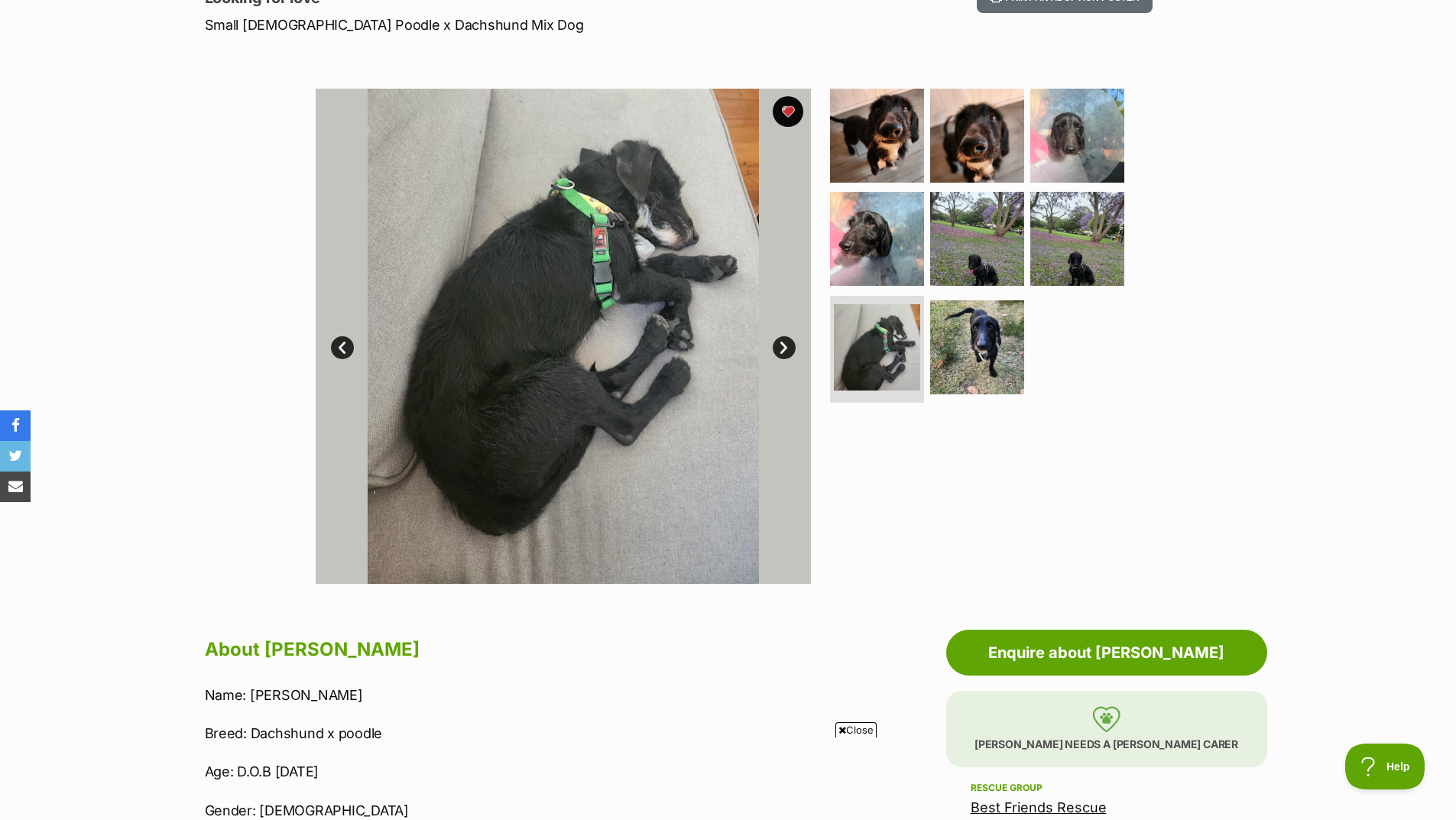
click at [790, 348] on link "Next" at bounding box center [784, 348] width 23 height 23
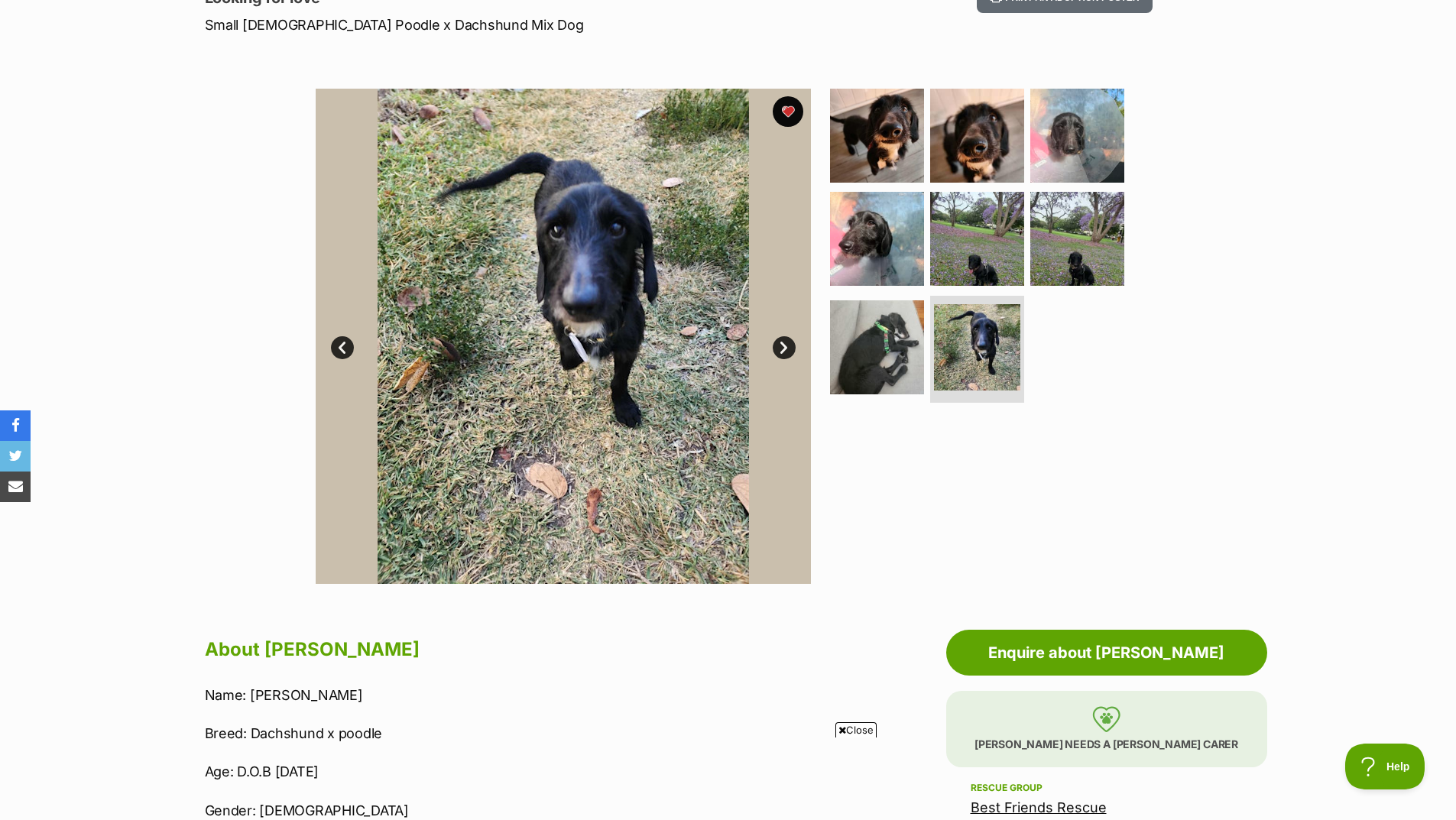
click at [790, 348] on link "Next" at bounding box center [784, 348] width 23 height 23
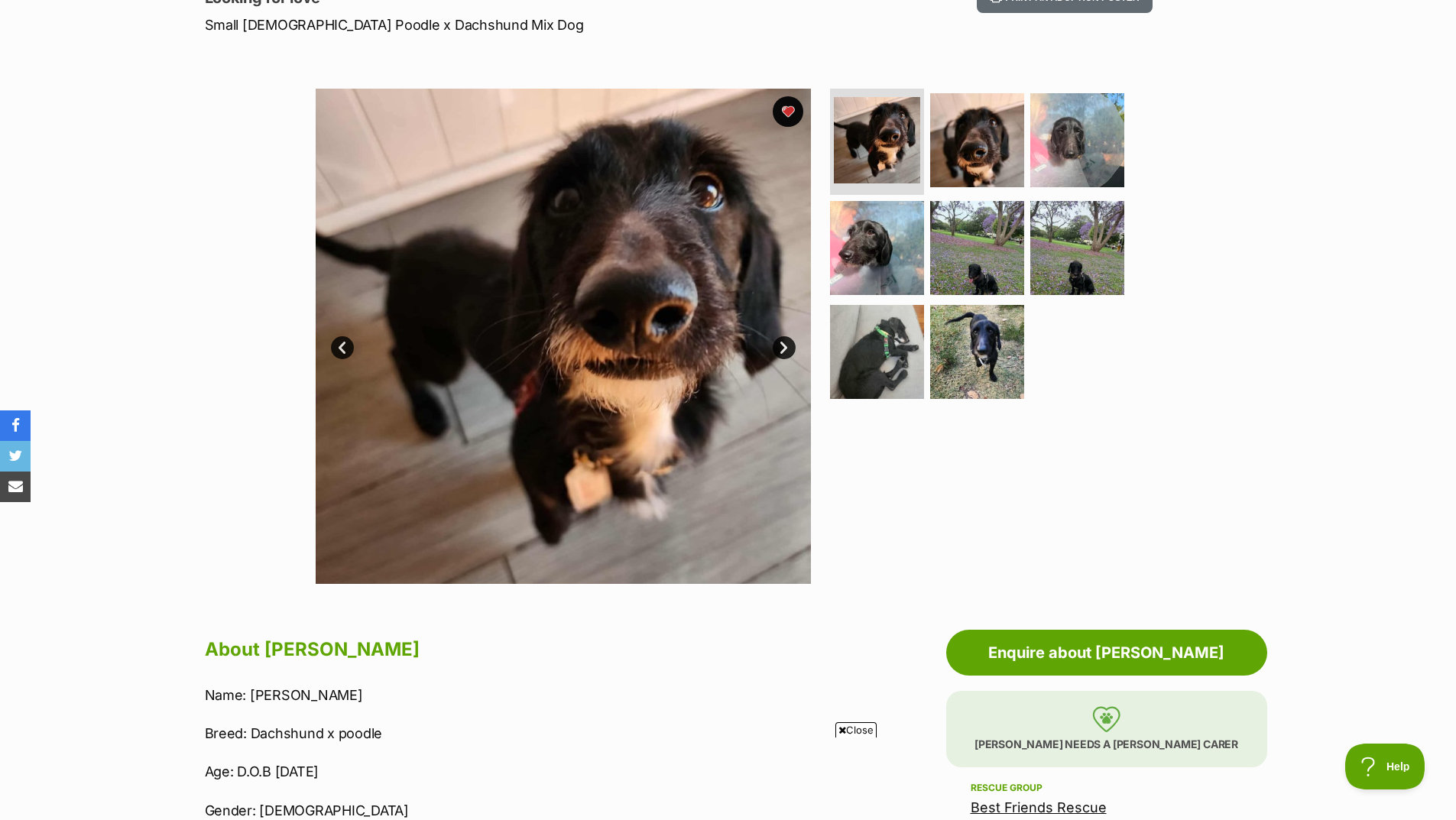
click at [790, 348] on link "Next" at bounding box center [784, 348] width 23 height 23
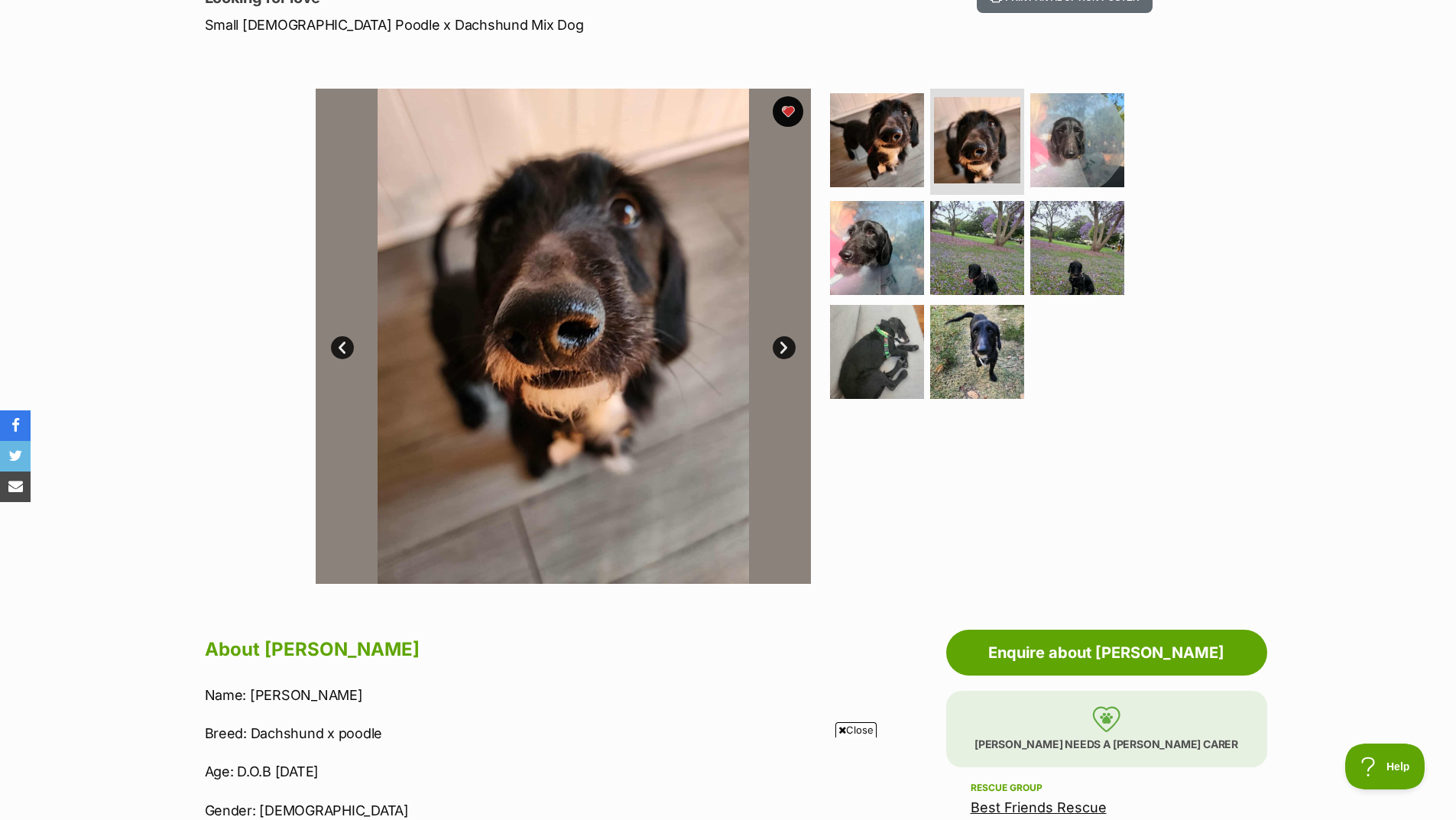
click at [785, 348] on link "Next" at bounding box center [784, 348] width 23 height 23
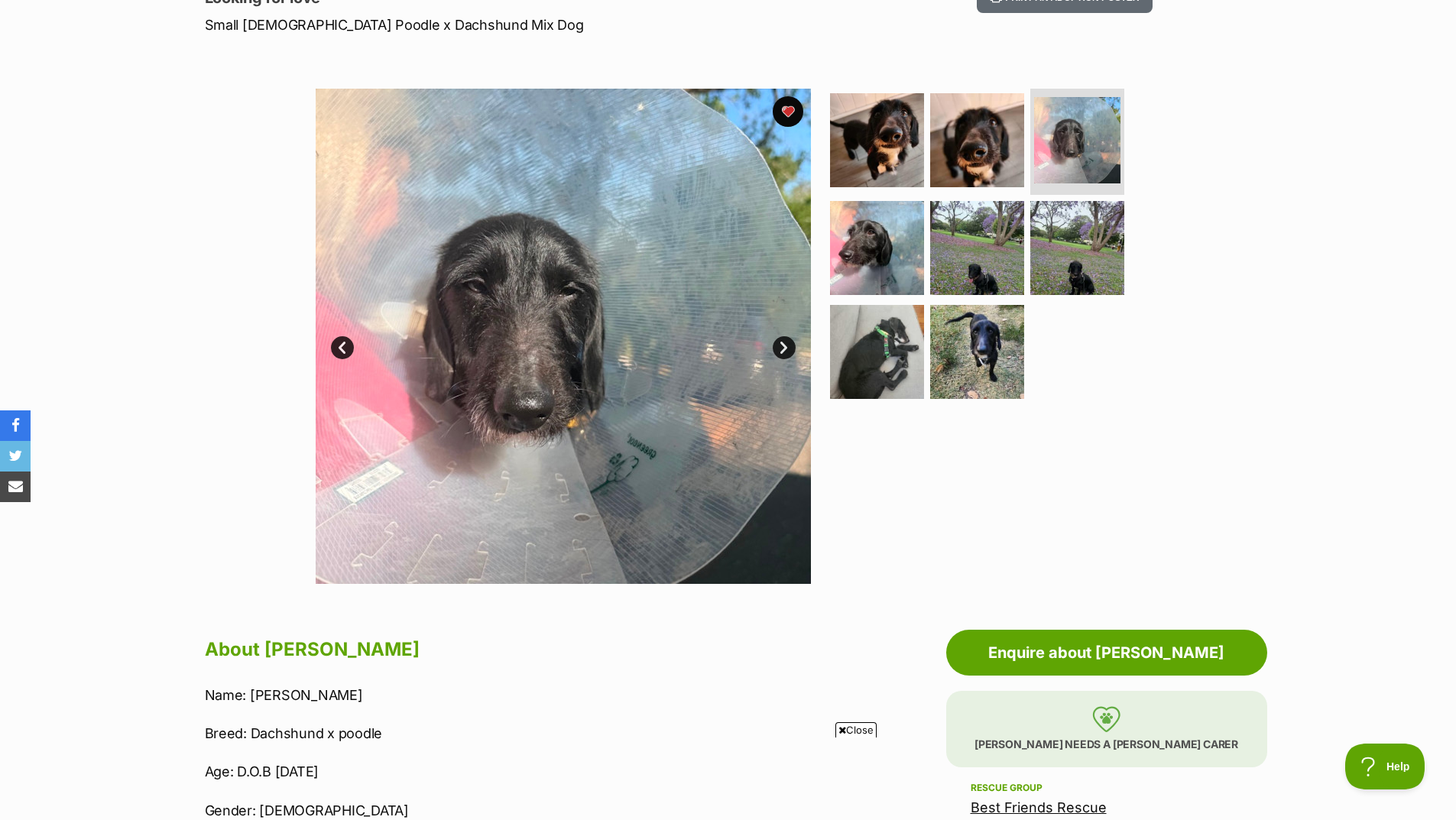
click at [785, 348] on link "Next" at bounding box center [784, 348] width 23 height 23
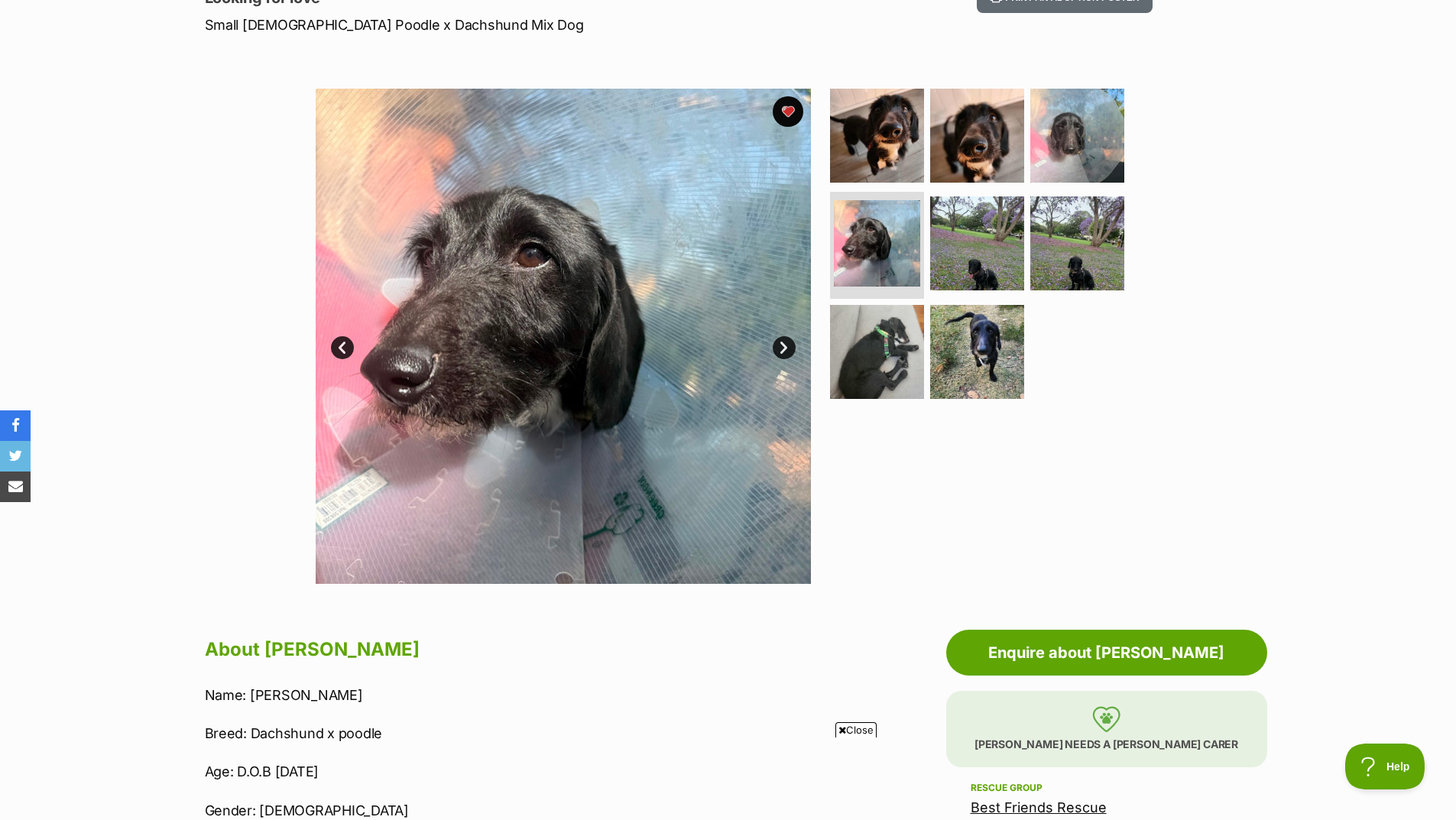
click at [785, 348] on link "Next" at bounding box center [784, 348] width 23 height 23
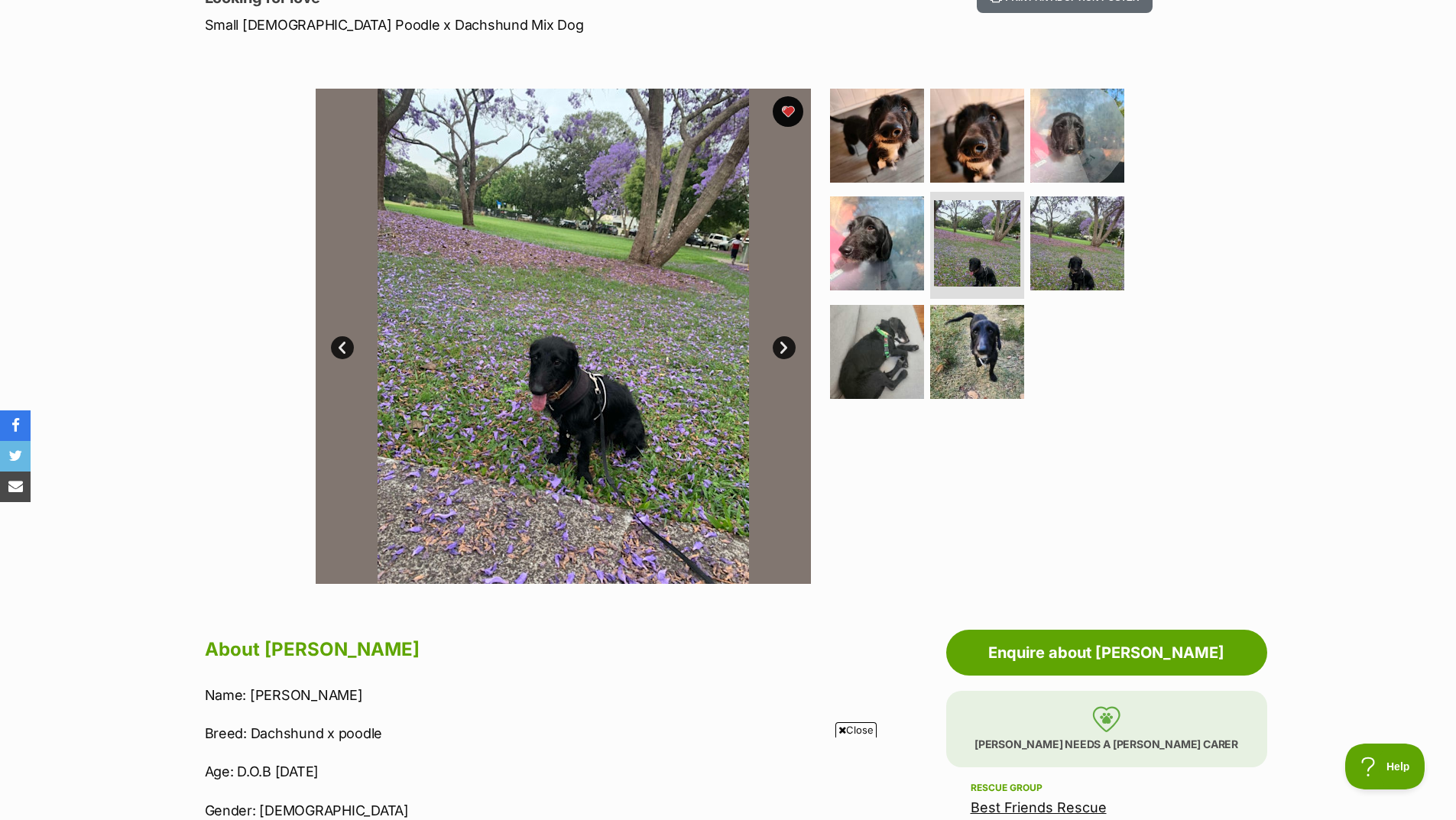
click at [785, 348] on link "Next" at bounding box center [784, 348] width 23 height 23
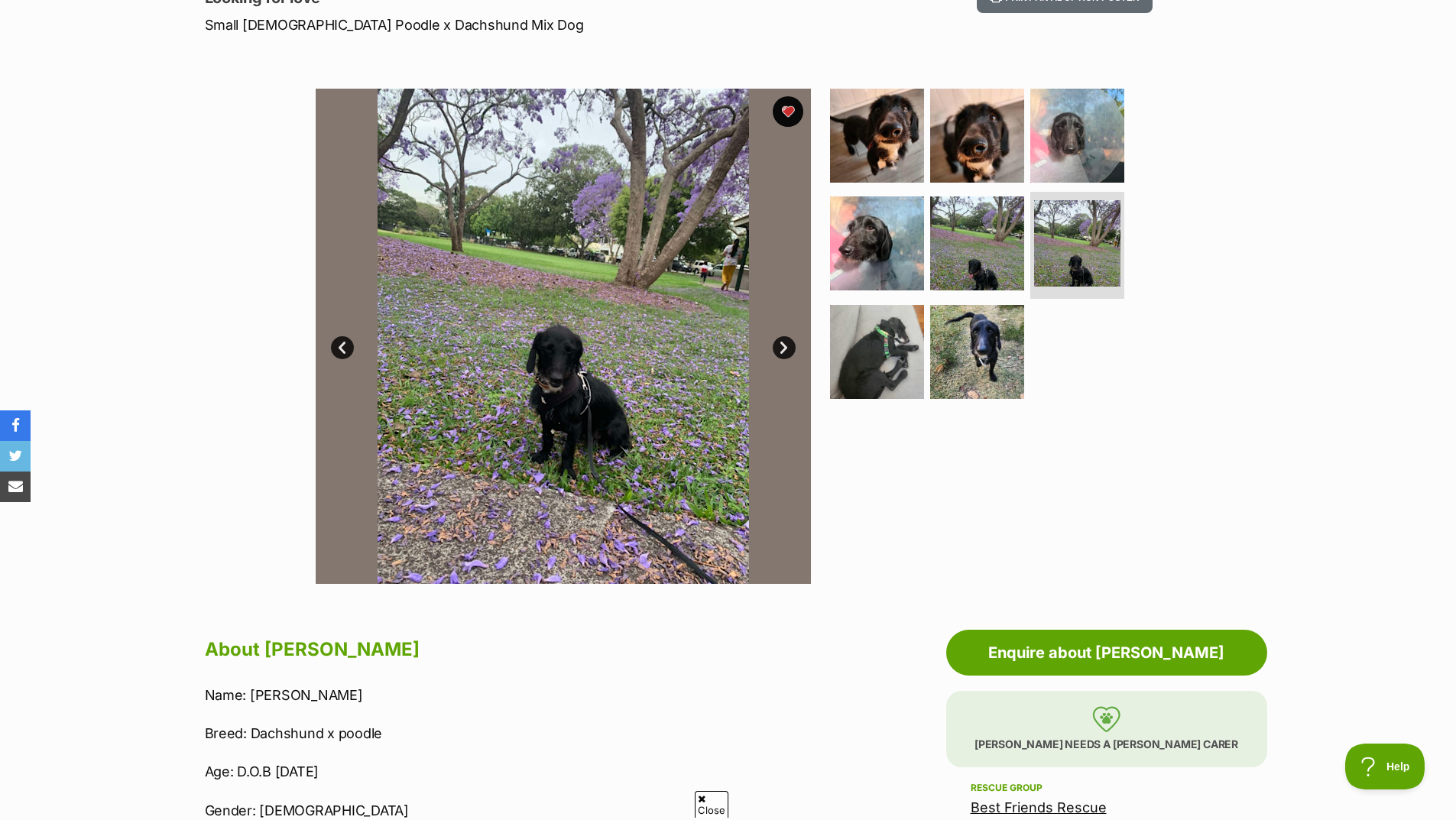
scroll to position [0, 0]
click at [785, 348] on link "Next" at bounding box center [784, 348] width 23 height 23
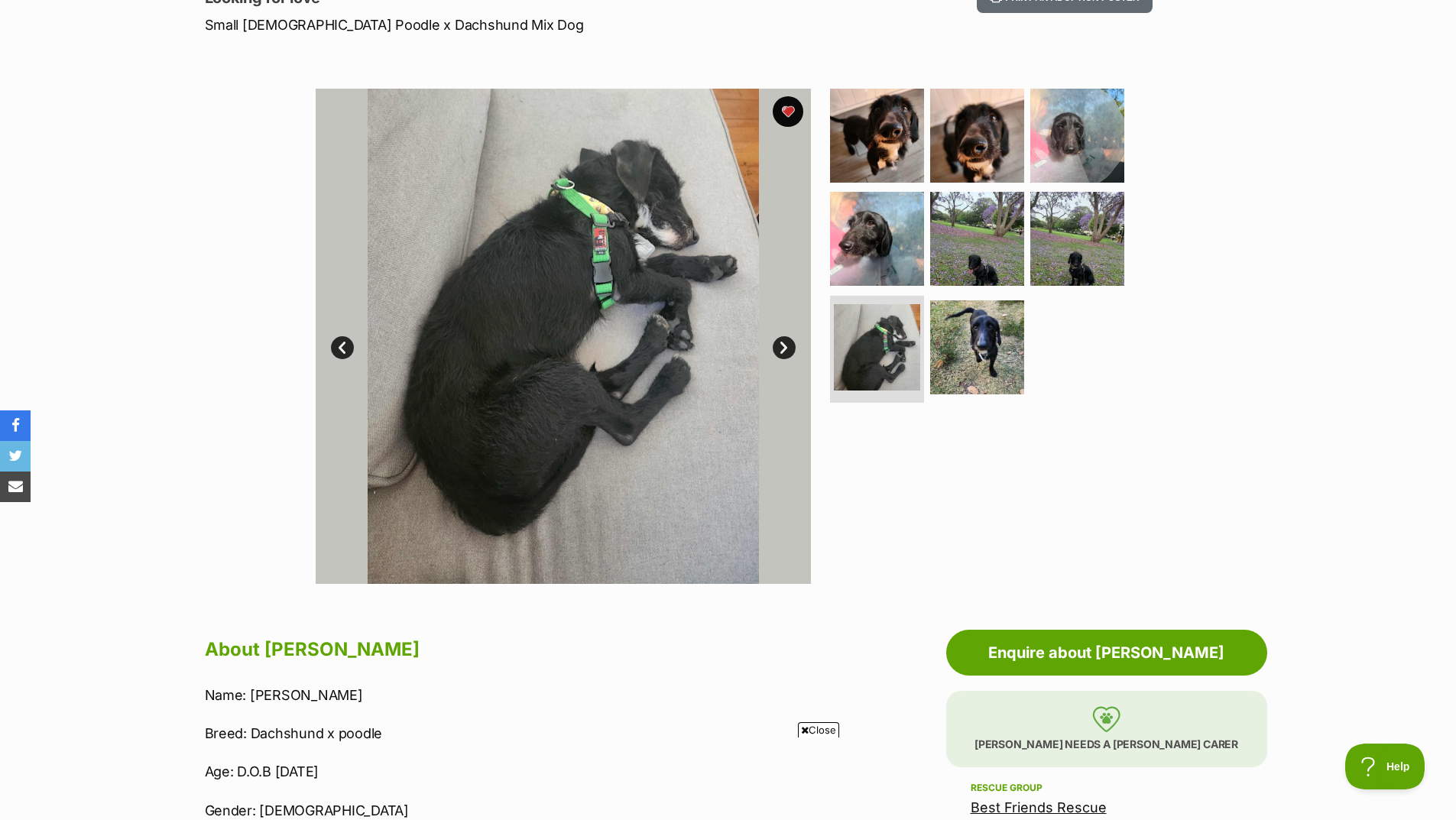
click at [1145, 405] on section "Available 7 of 8 images 7 of 8 images 7 of 8 images 7 of 8 images 7 of 8 images…" at bounding box center [728, 325] width 871 height 519
